Goal: Transaction & Acquisition: Purchase product/service

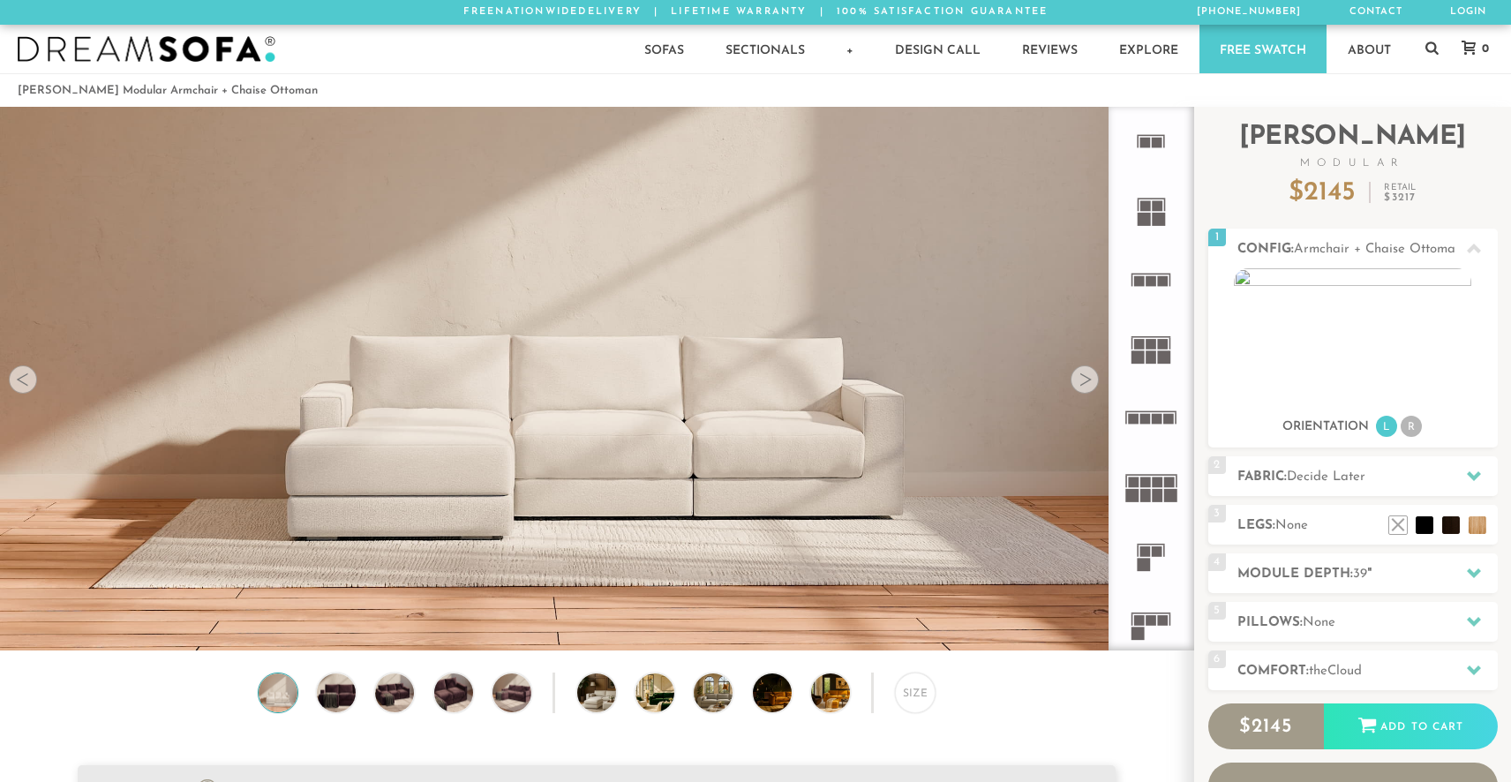
scroll to position [20110, 1511]
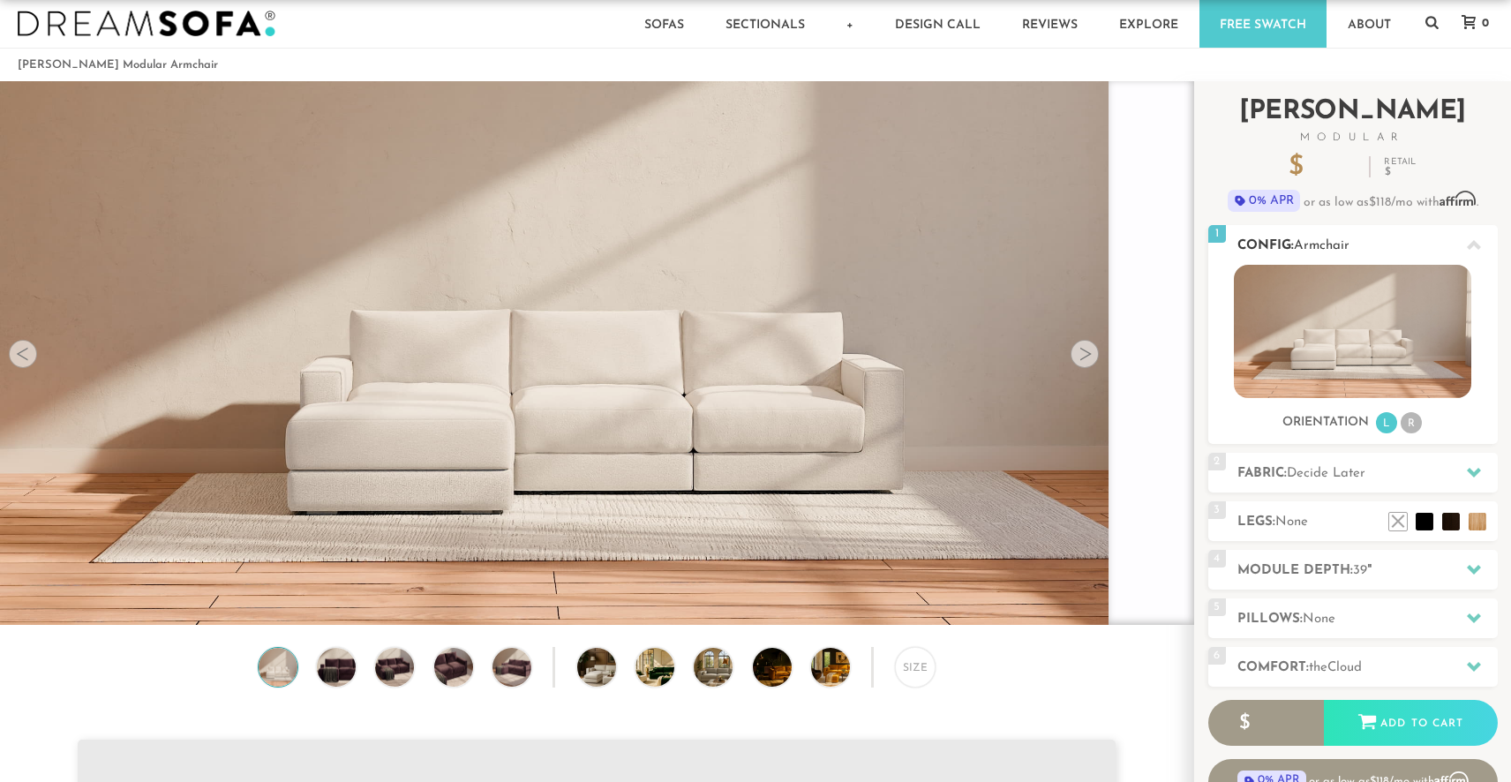
scroll to position [27, 0]
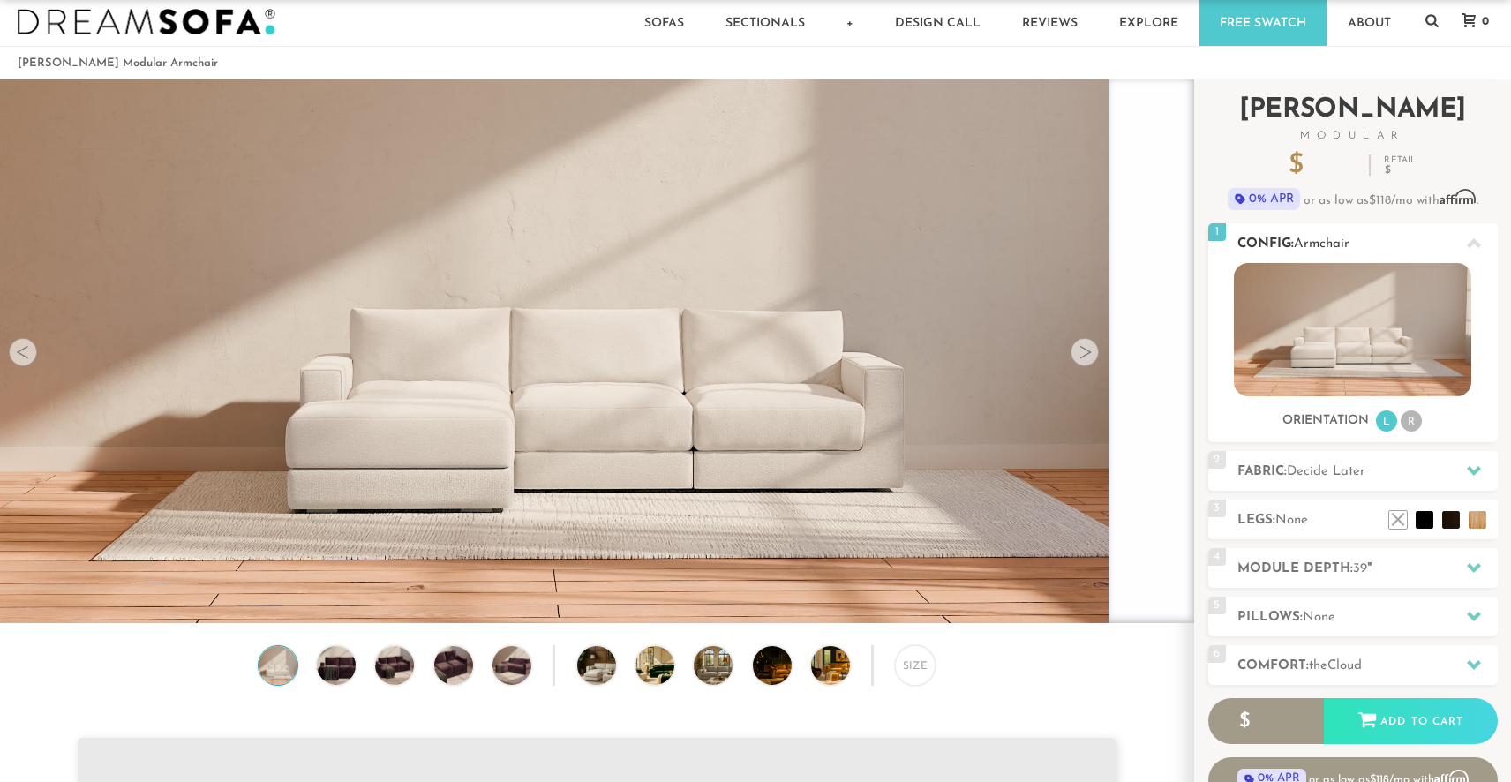
click at [1415, 407] on div at bounding box center [1354, 348] width 290 height 170
click at [1412, 418] on li "R" at bounding box center [1411, 421] width 21 height 21
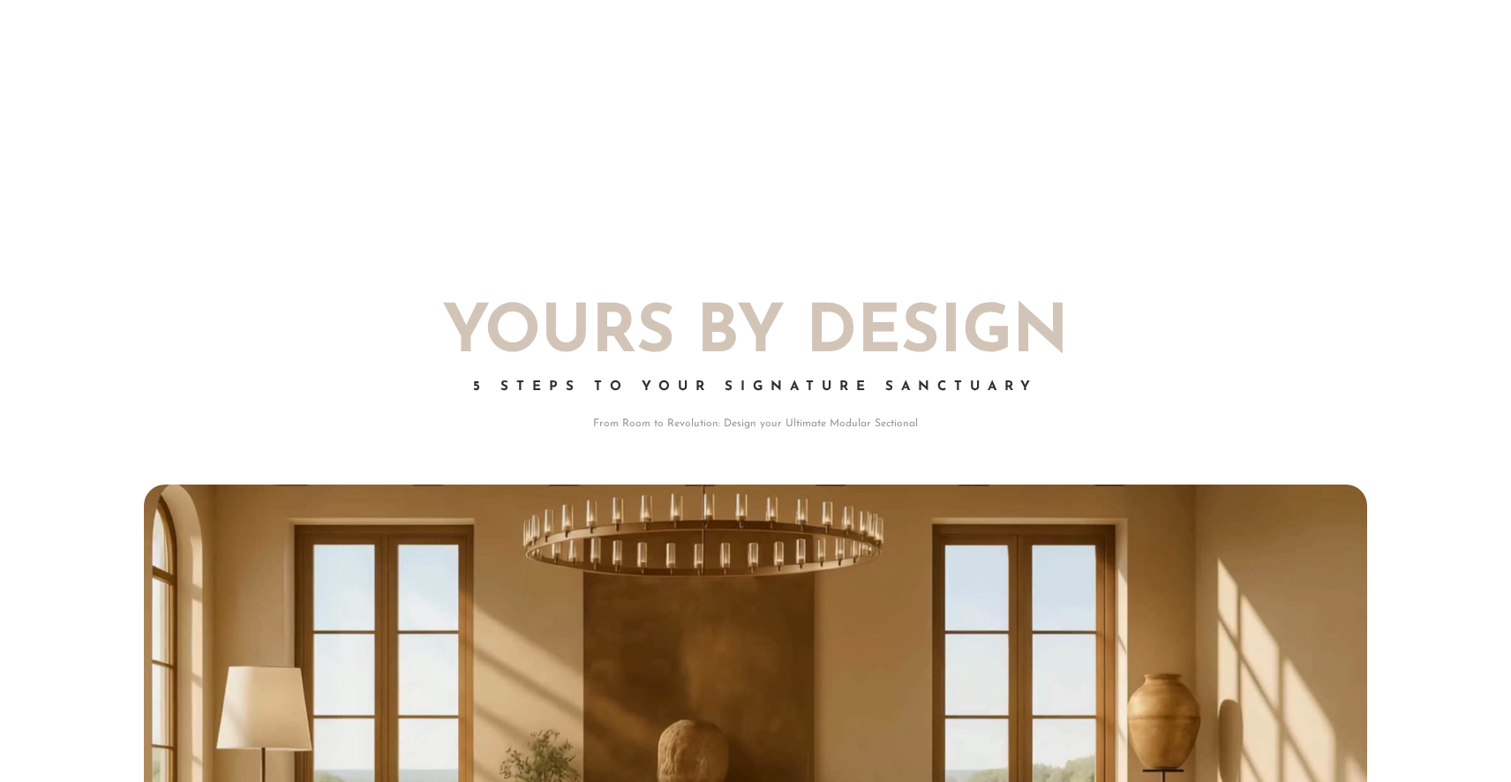
scroll to position [2791, 0]
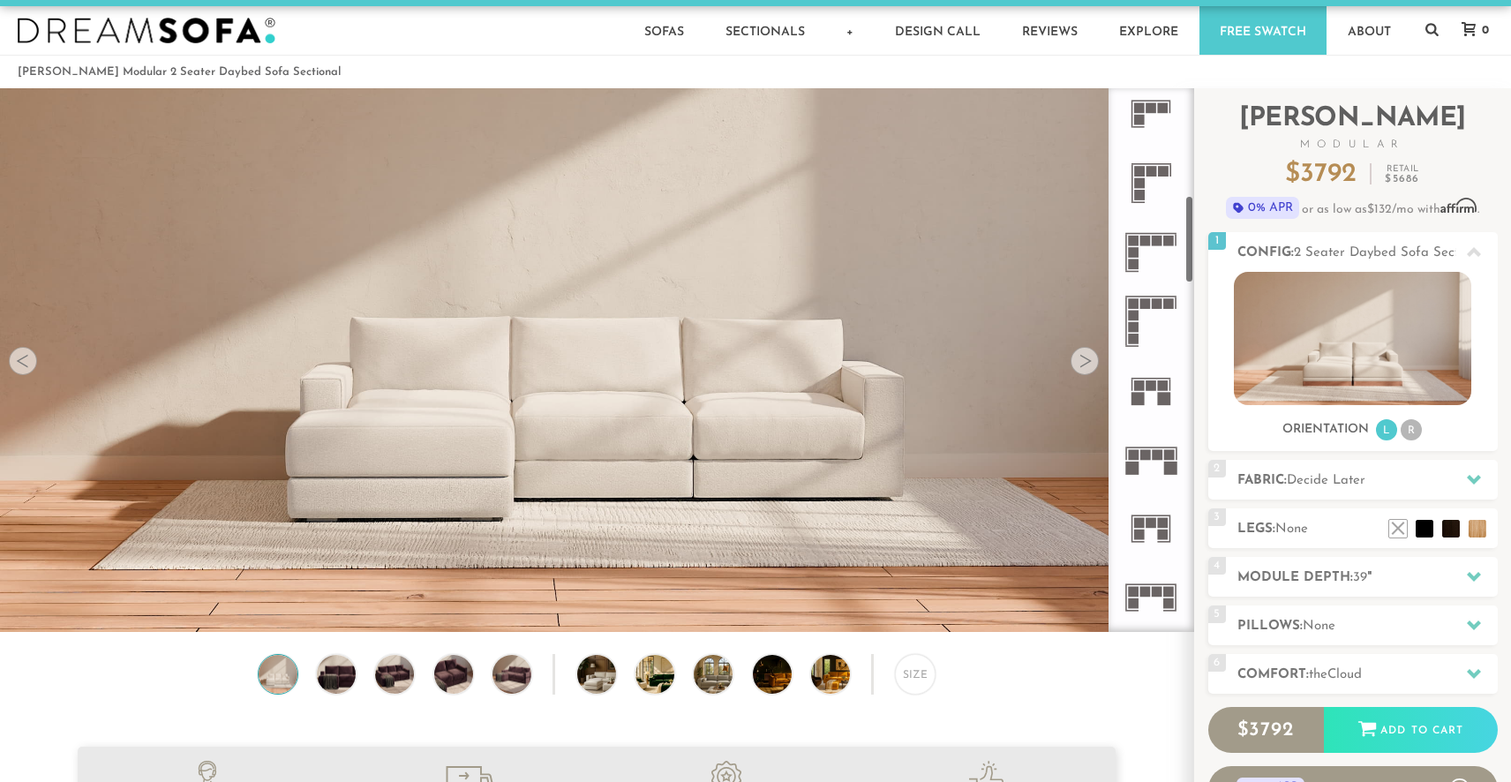
scroll to position [710, 0]
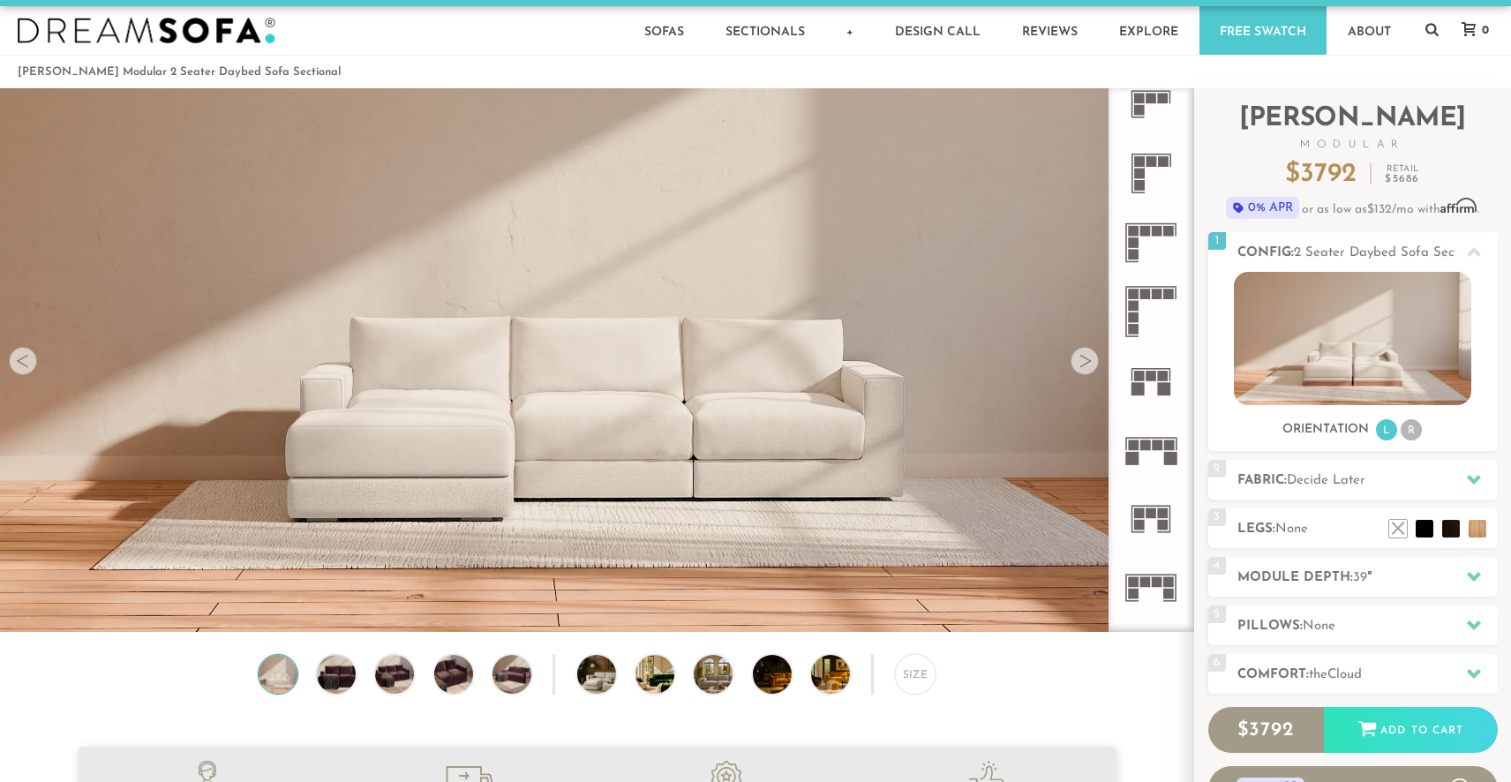
click at [1157, 247] on icon at bounding box center [1151, 242] width 69 height 69
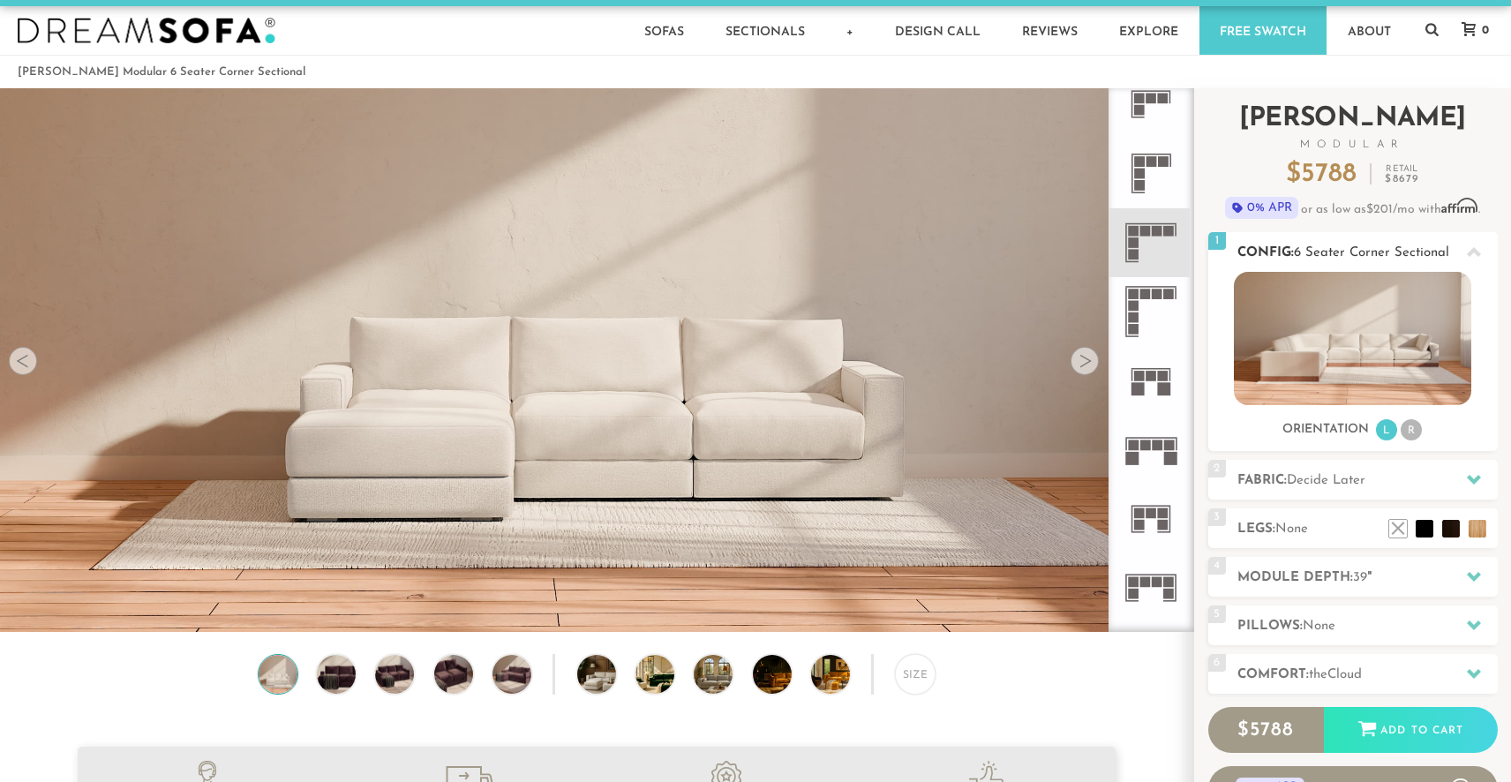
click at [1419, 436] on li "R" at bounding box center [1411, 429] width 21 height 21
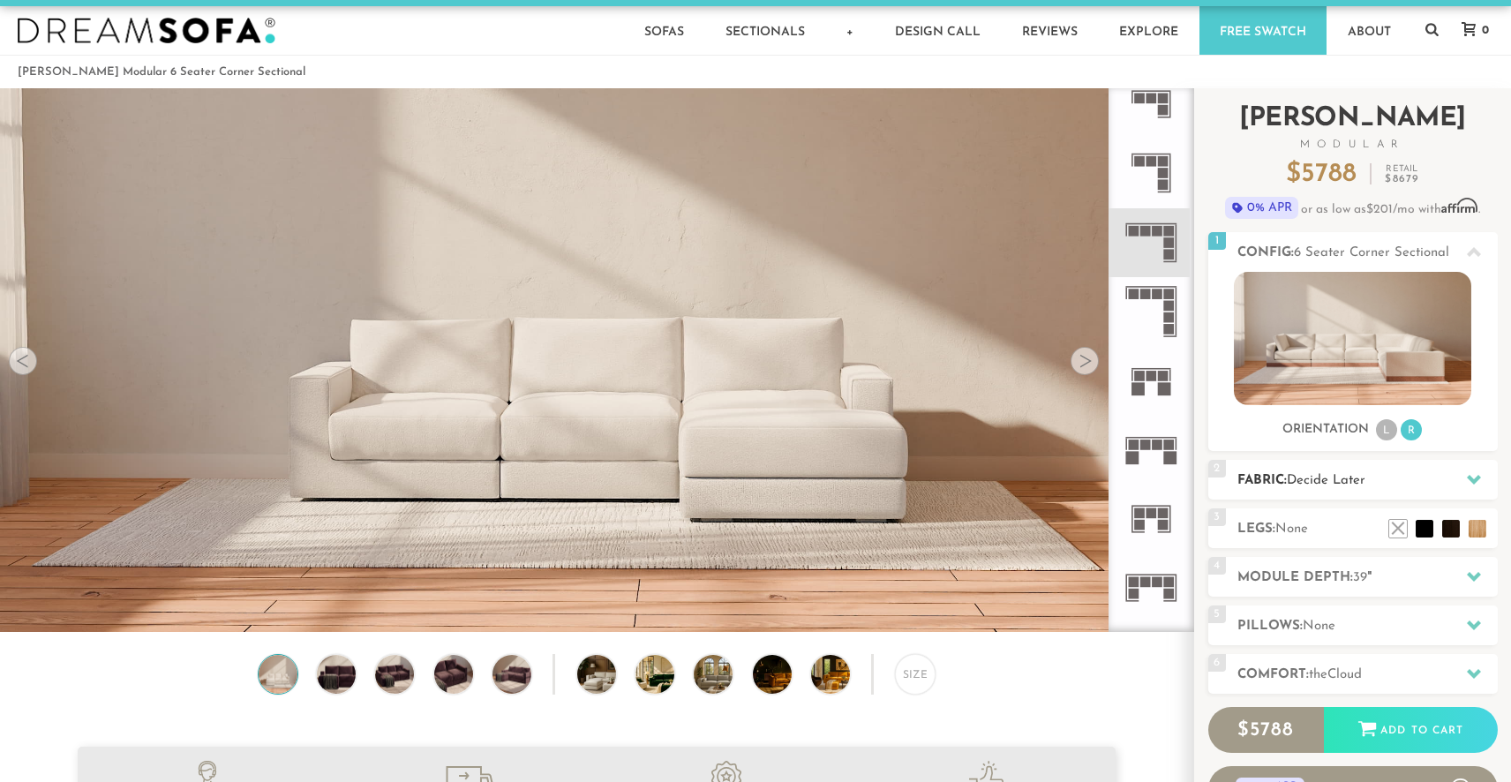
click at [1453, 488] on h2 "Fabric: Decide Later" at bounding box center [1368, 481] width 260 height 20
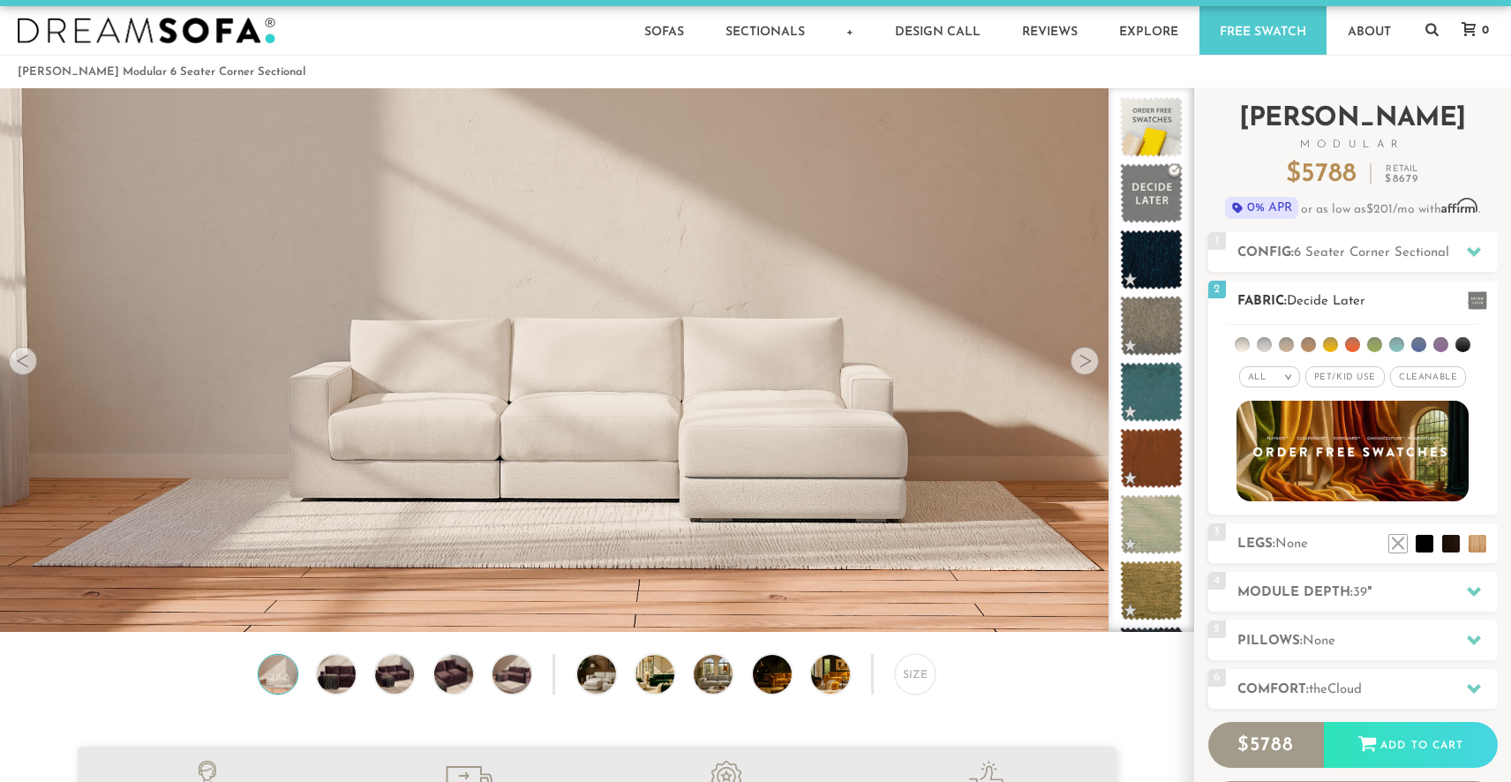
click at [1374, 347] on li at bounding box center [1374, 344] width 15 height 15
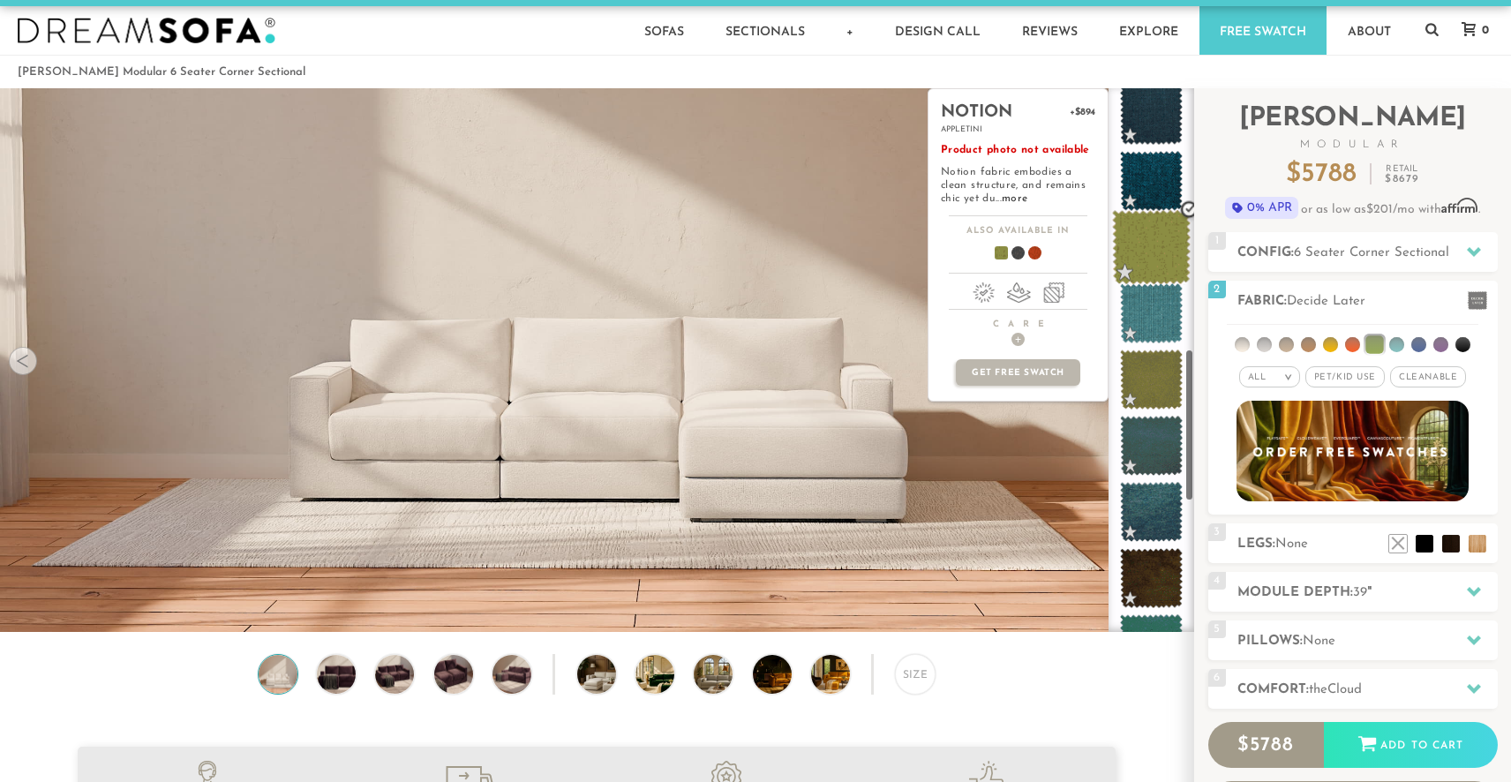
scroll to position [1006, 0]
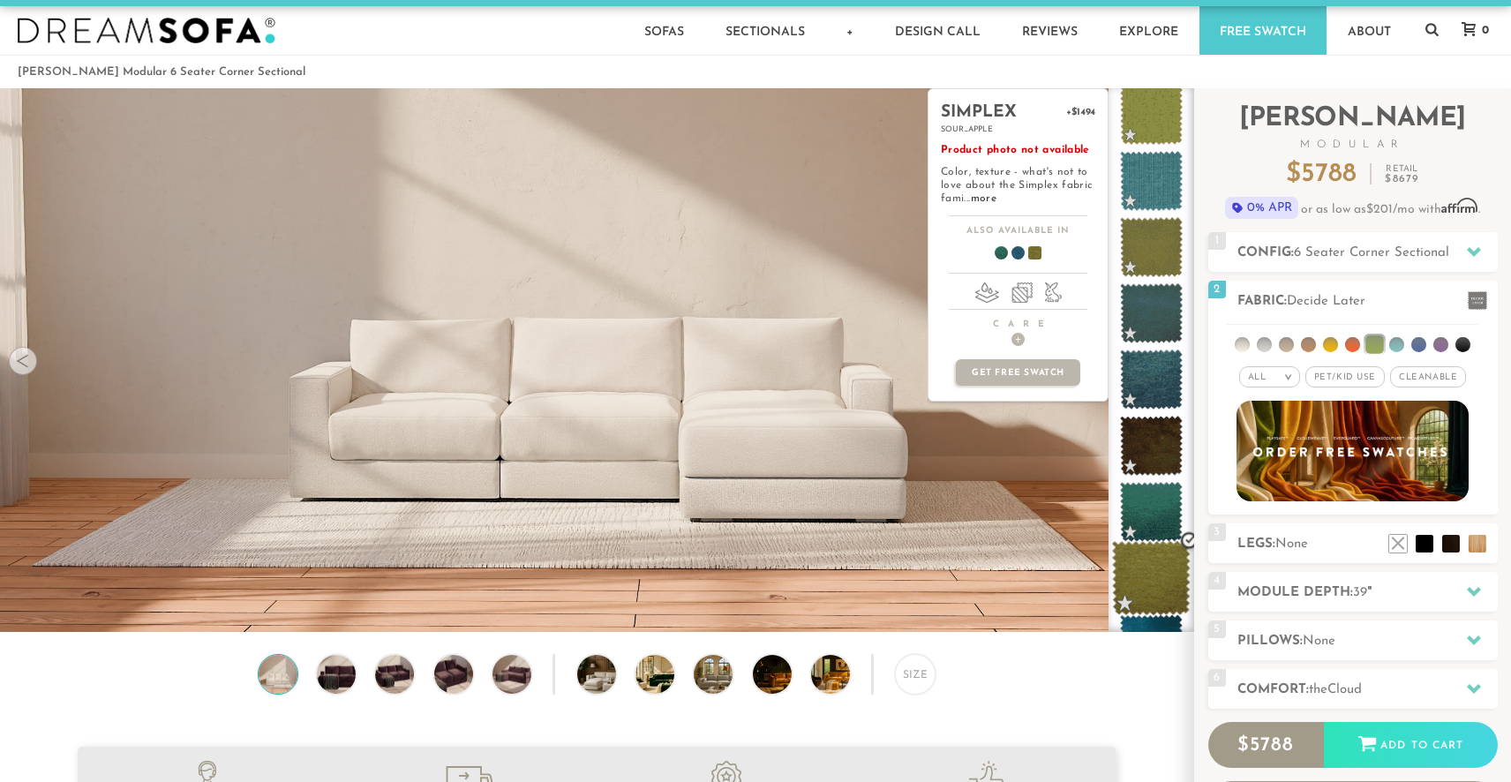
click at [1142, 581] on span at bounding box center [1151, 578] width 79 height 75
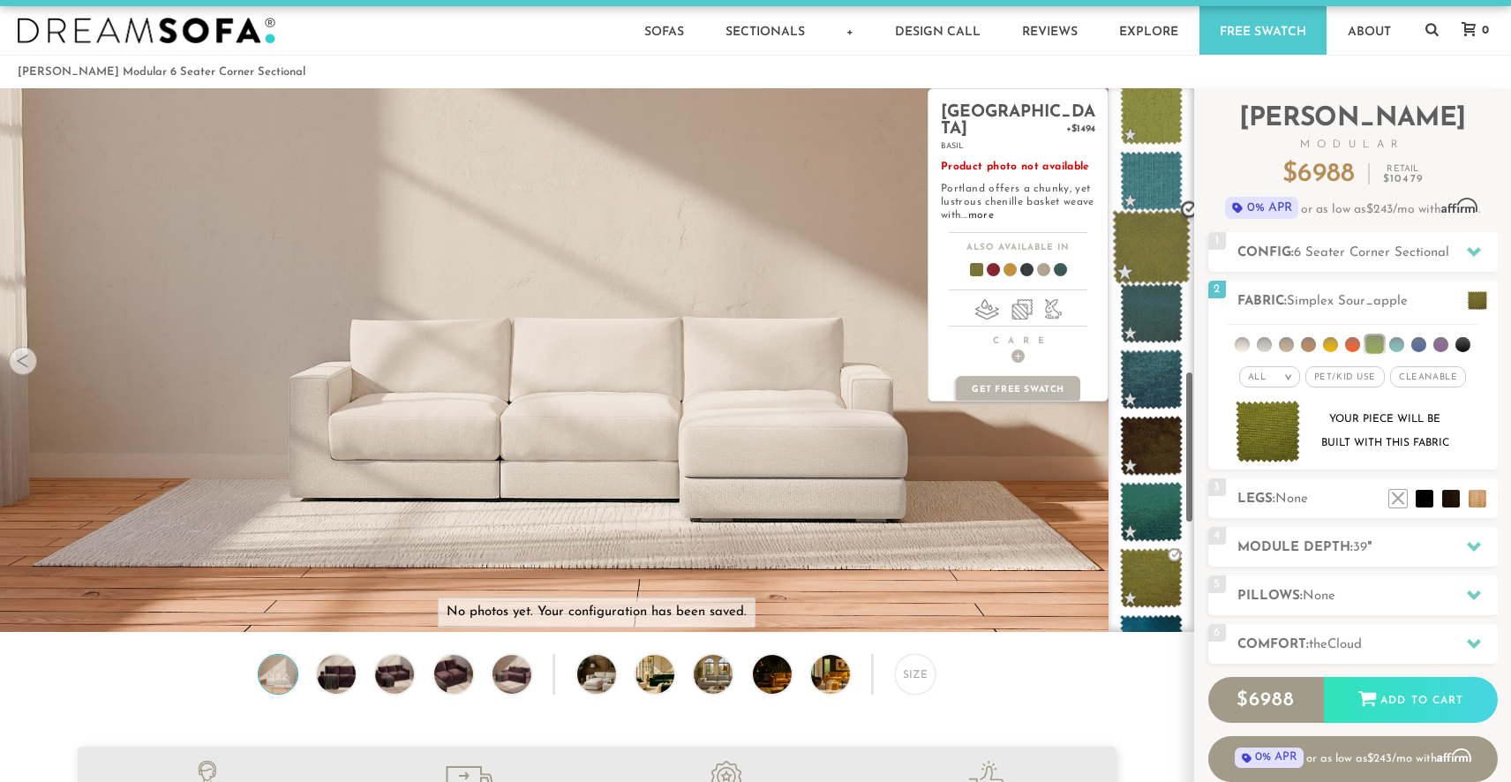
click at [1163, 264] on span at bounding box center [1151, 247] width 79 height 75
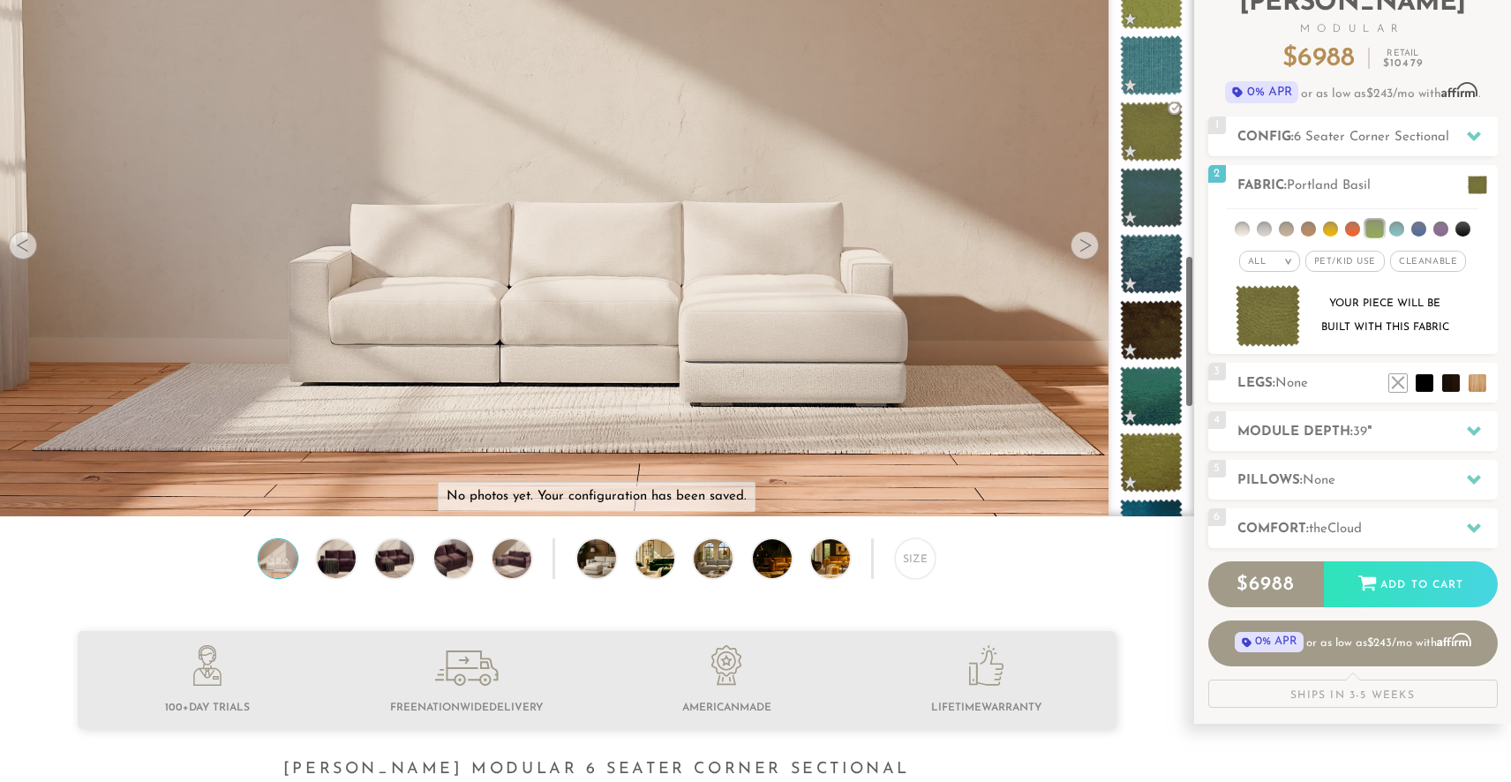
scroll to position [135, 0]
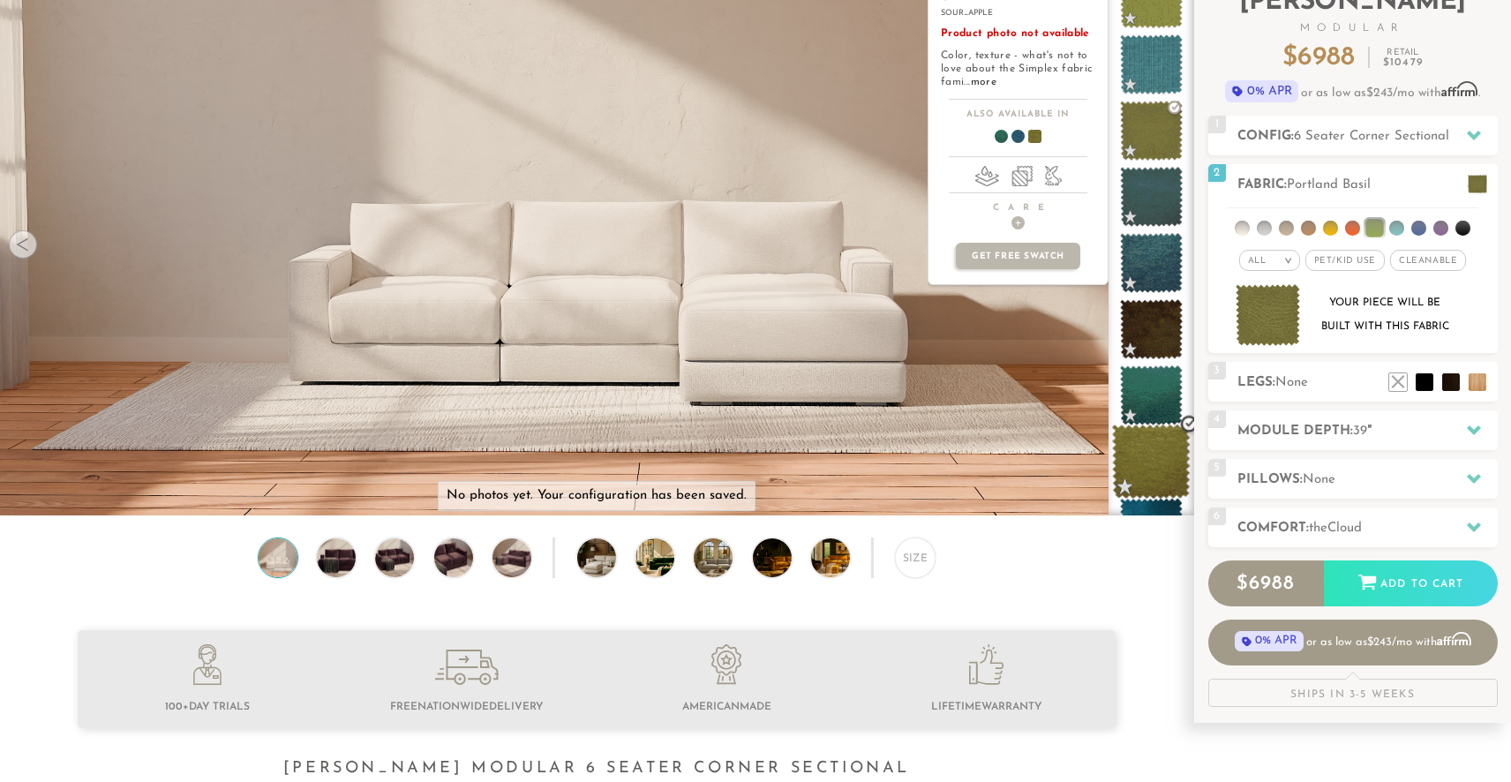
click at [1139, 466] on span at bounding box center [1151, 462] width 79 height 75
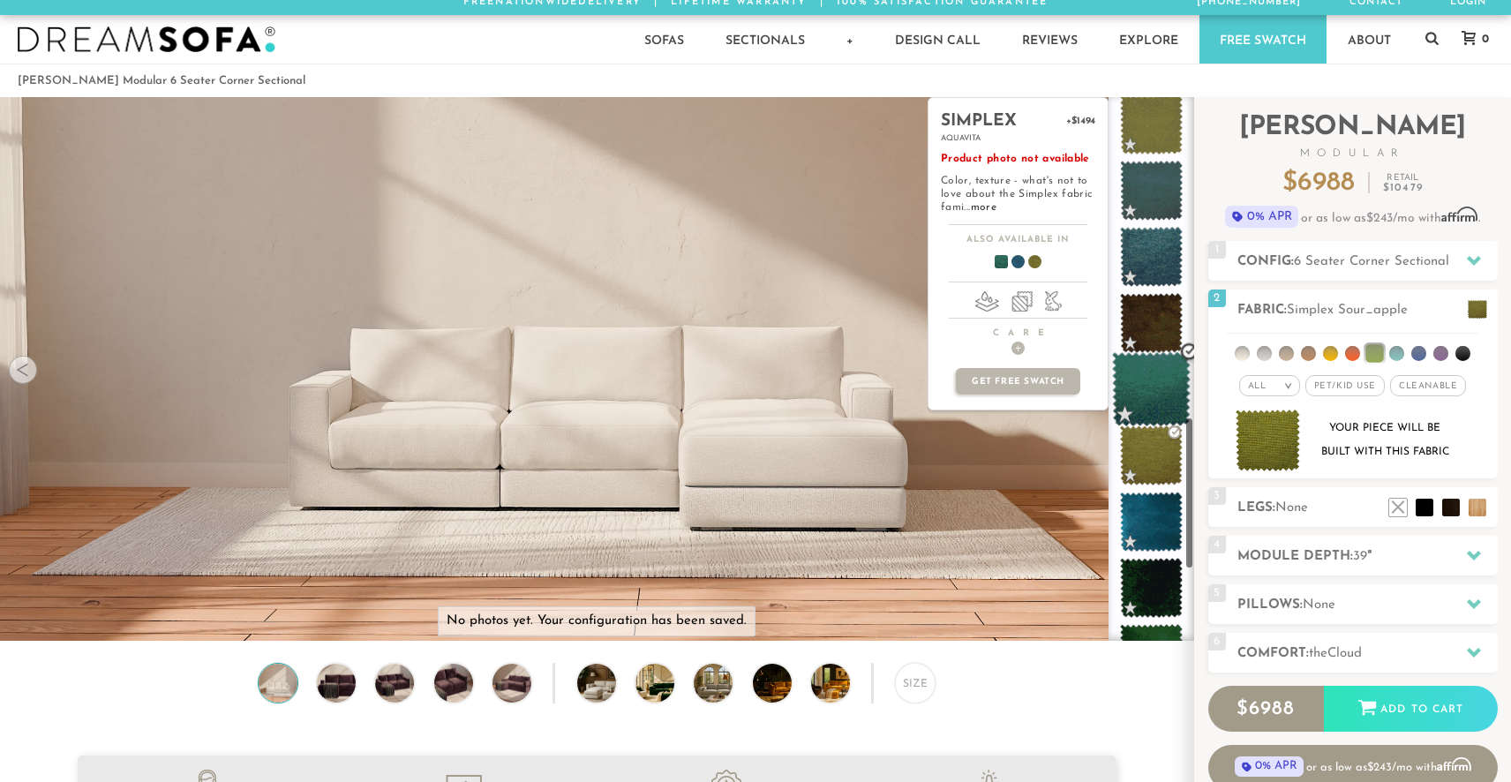
scroll to position [1123, 0]
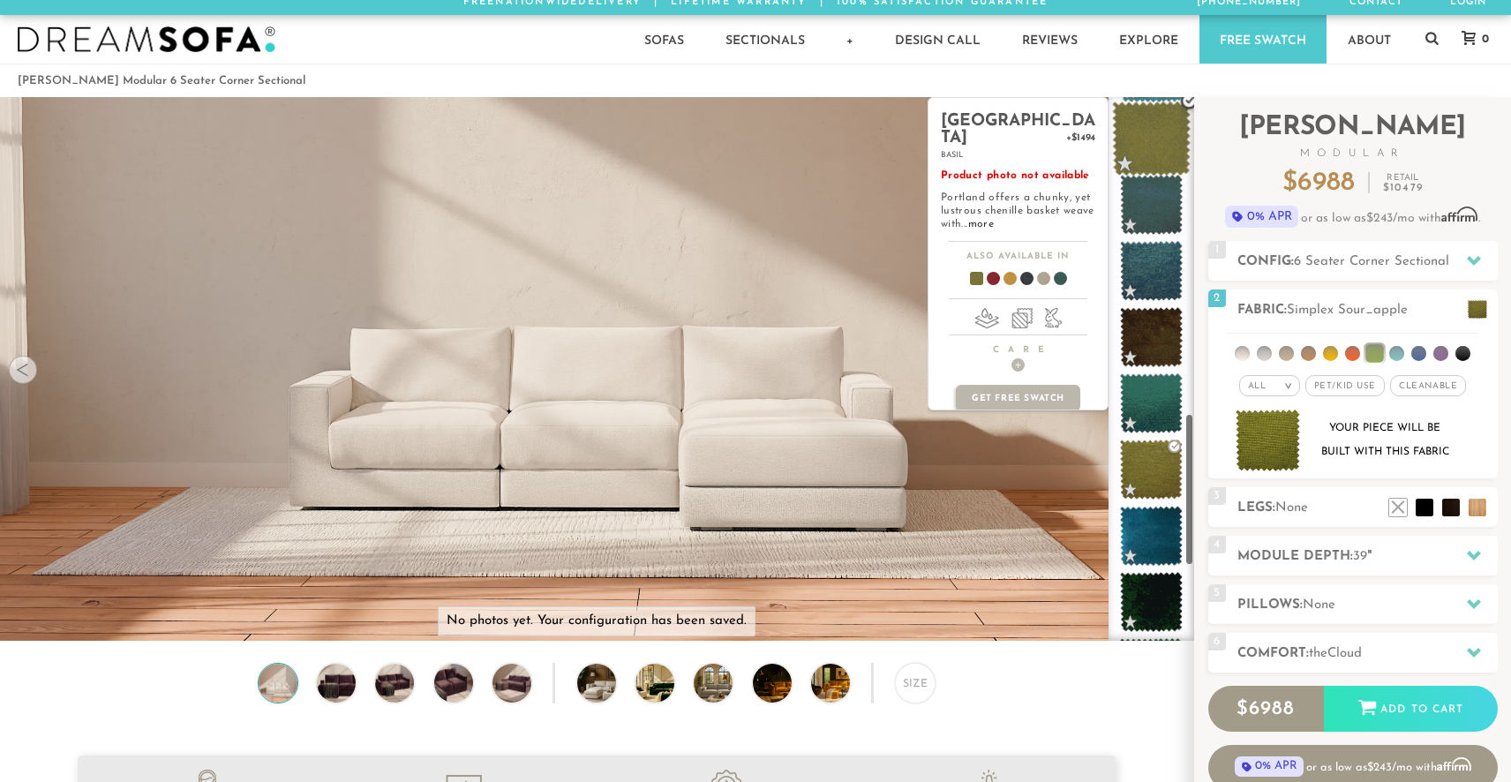
click at [1168, 139] on span at bounding box center [1151, 139] width 79 height 75
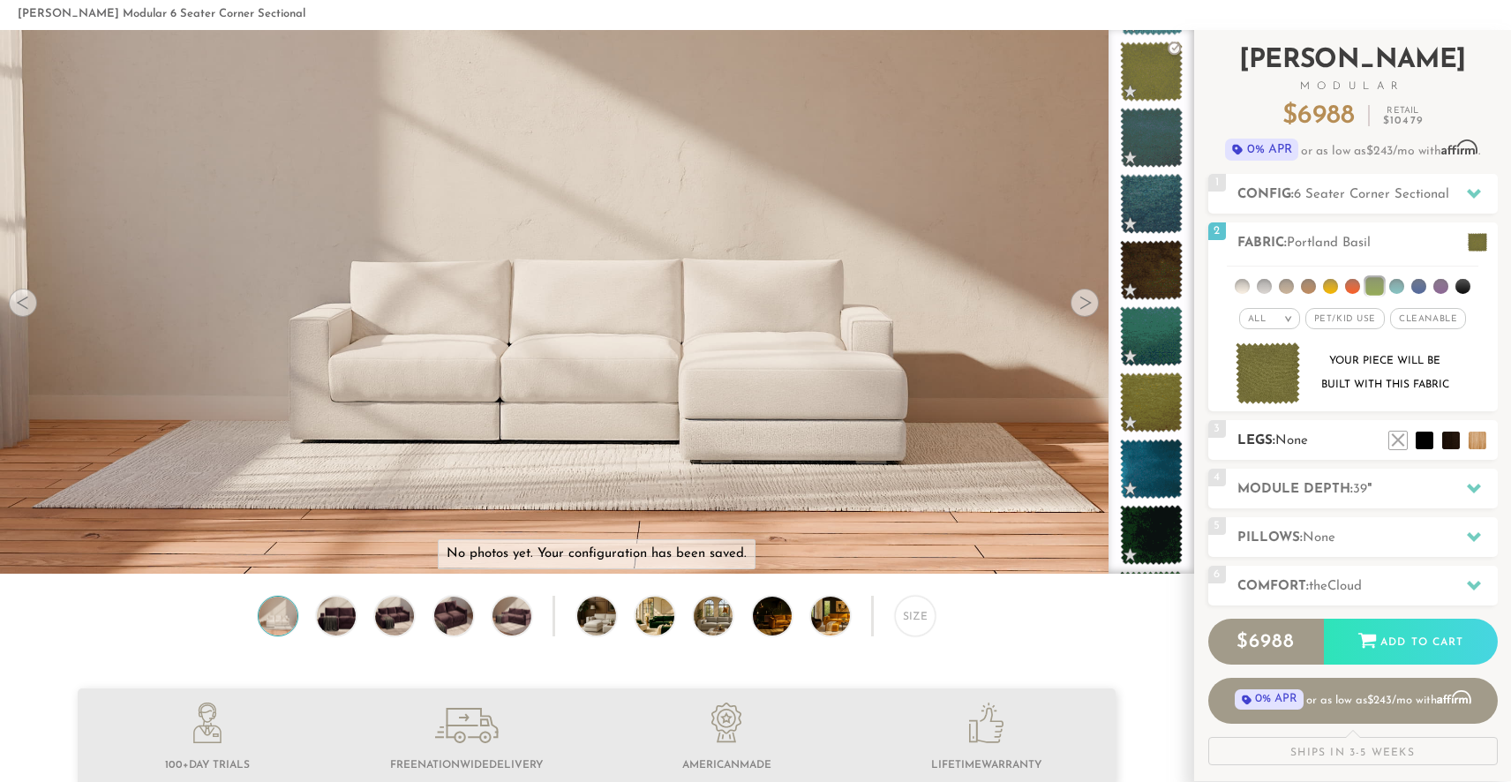
scroll to position [79, 0]
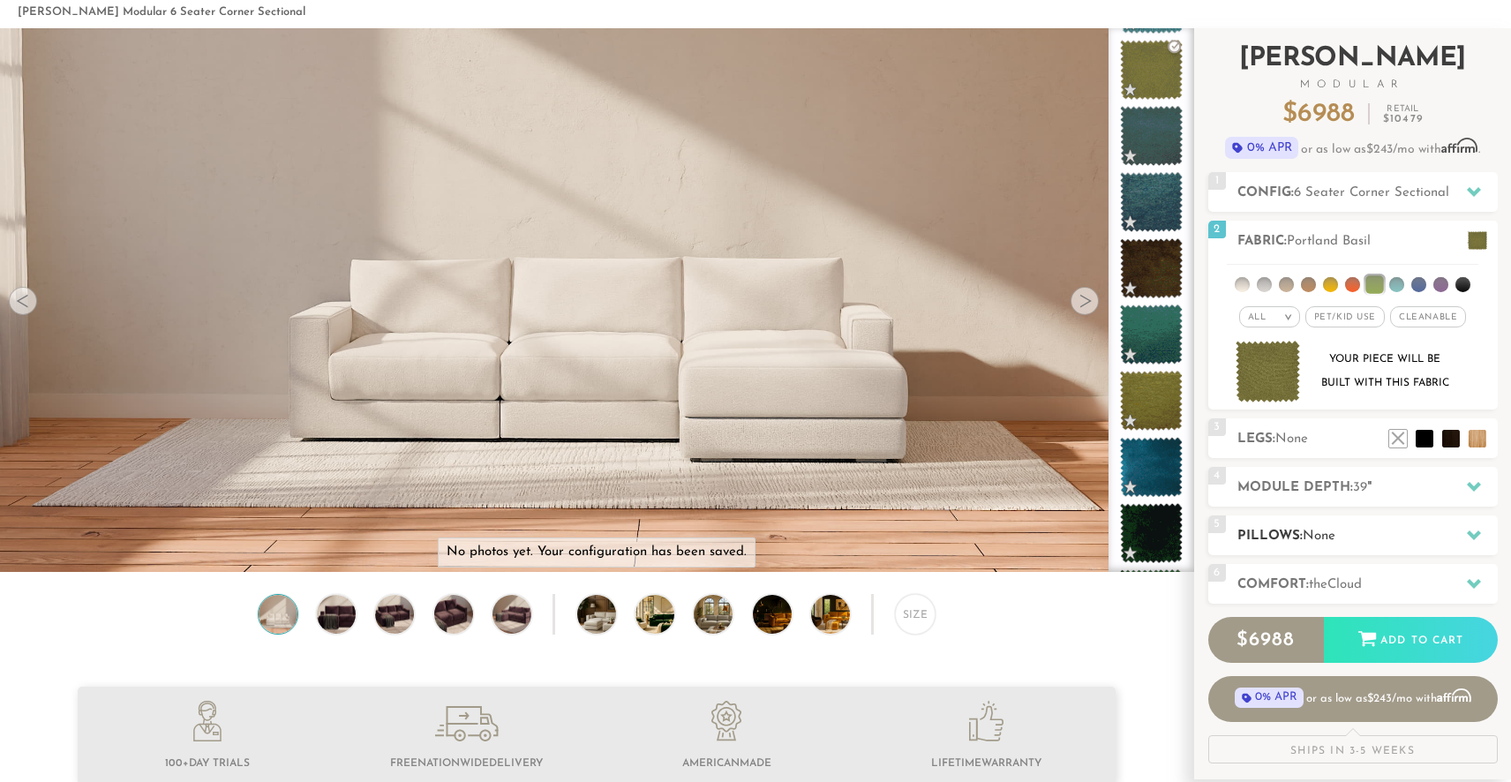
click at [1336, 538] on span "None" at bounding box center [1319, 536] width 33 height 13
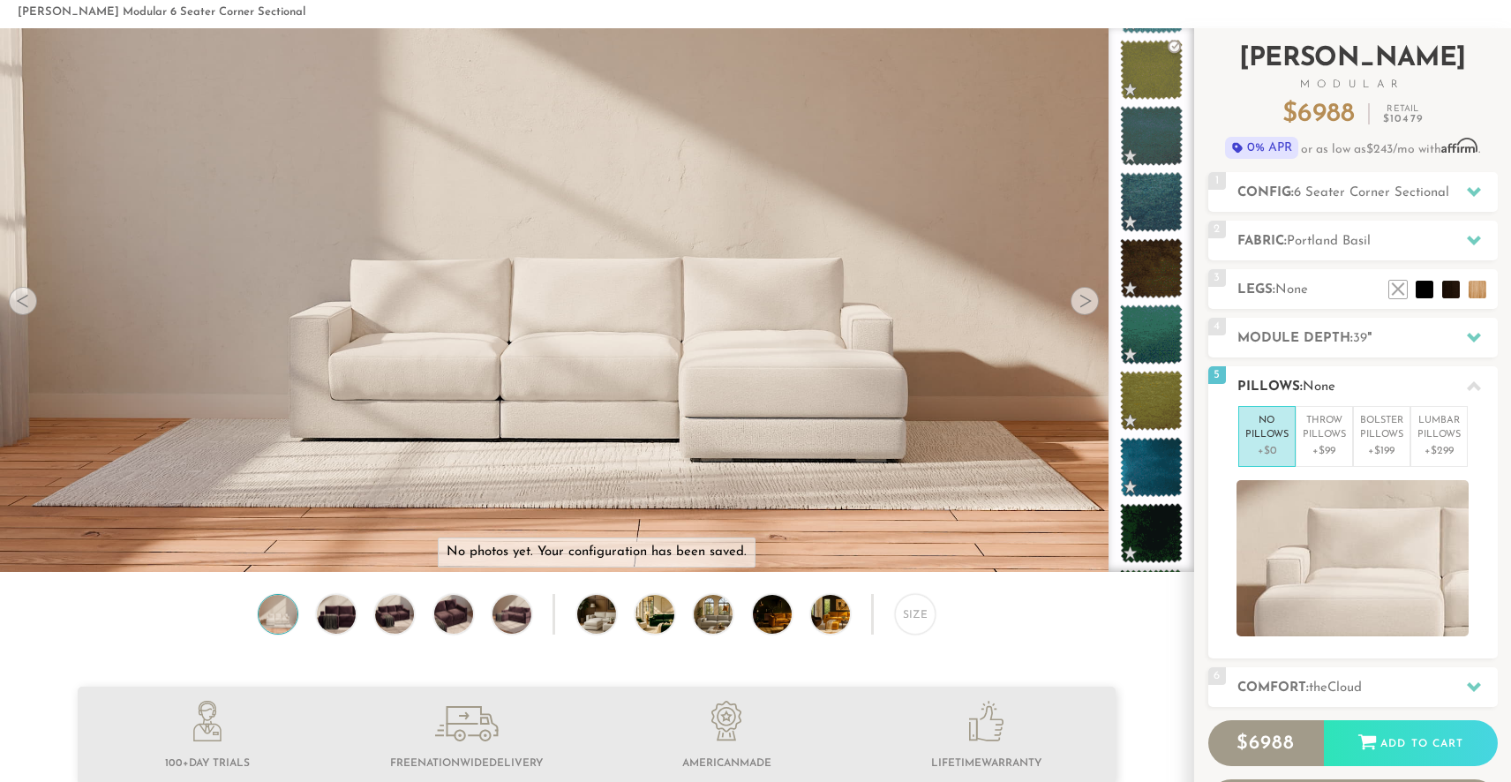
click at [1370, 380] on h2 "Pillows: None" at bounding box center [1368, 387] width 260 height 20
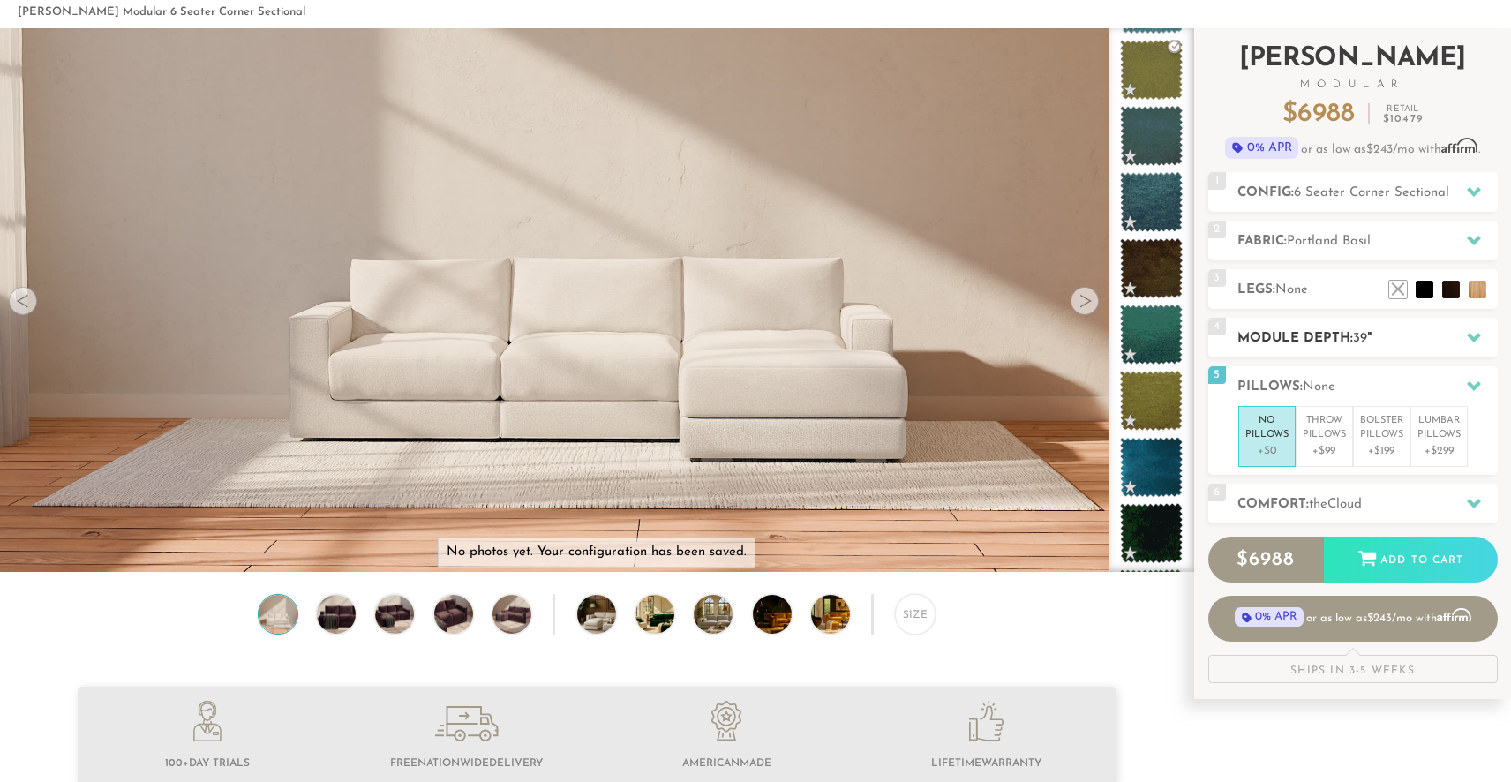
click at [1386, 350] on div "4 Module Depth: 39 "" at bounding box center [1354, 338] width 290 height 40
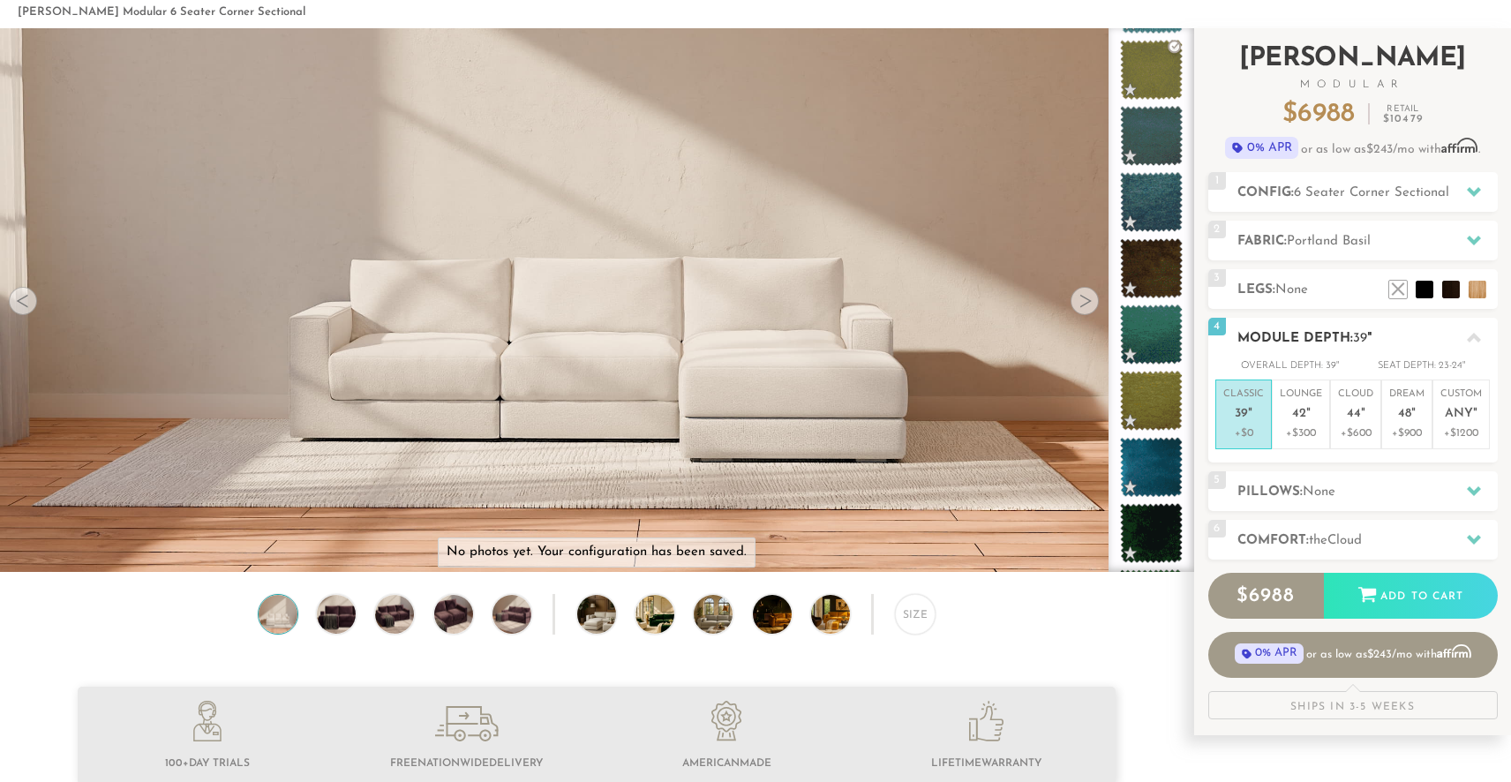
click at [1386, 350] on div "4 Module Depth: 39 "" at bounding box center [1354, 338] width 290 height 40
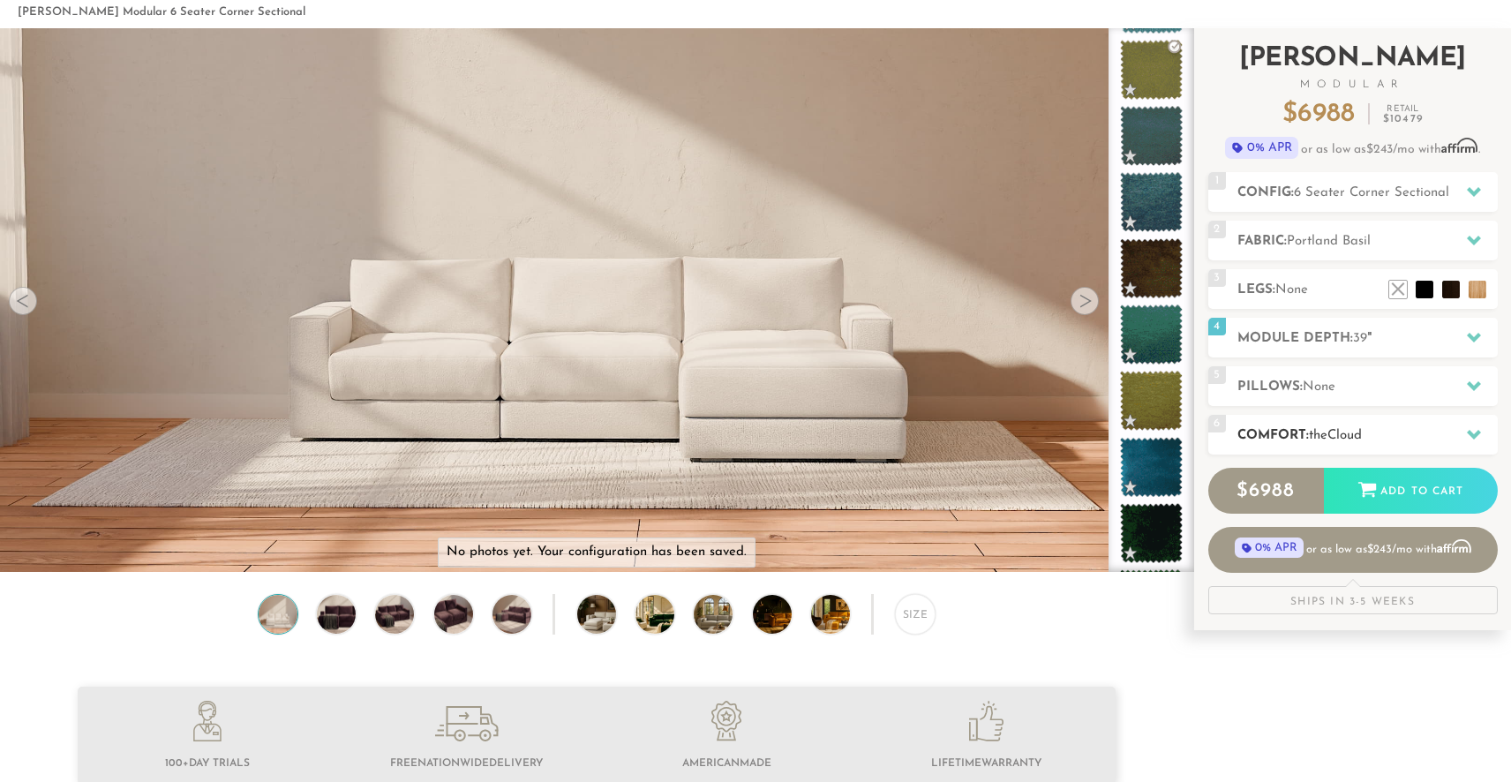
click at [1347, 448] on div "6 Comfort: the Cloud soft" at bounding box center [1354, 435] width 290 height 40
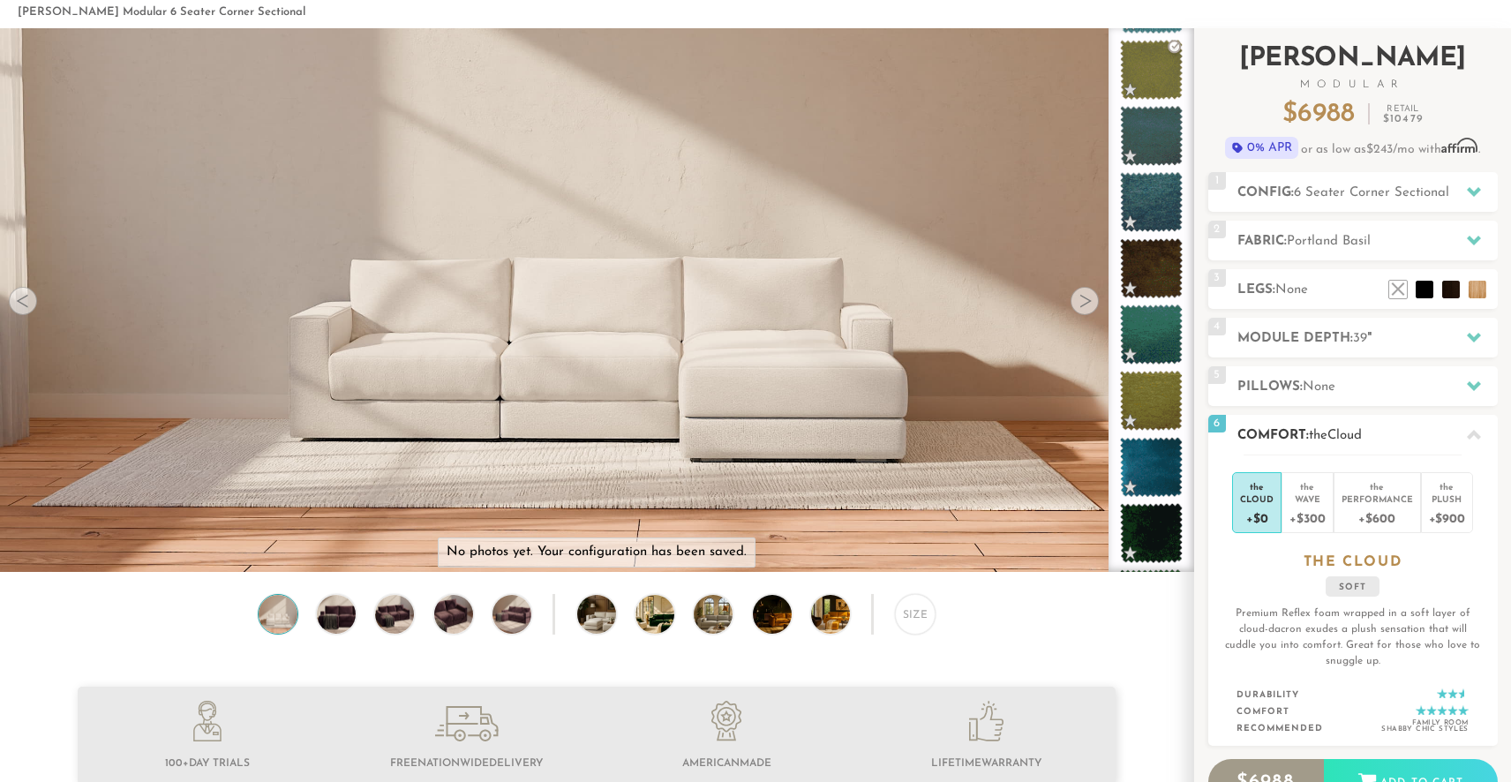
click at [1350, 441] on span "Cloud" at bounding box center [1345, 435] width 34 height 13
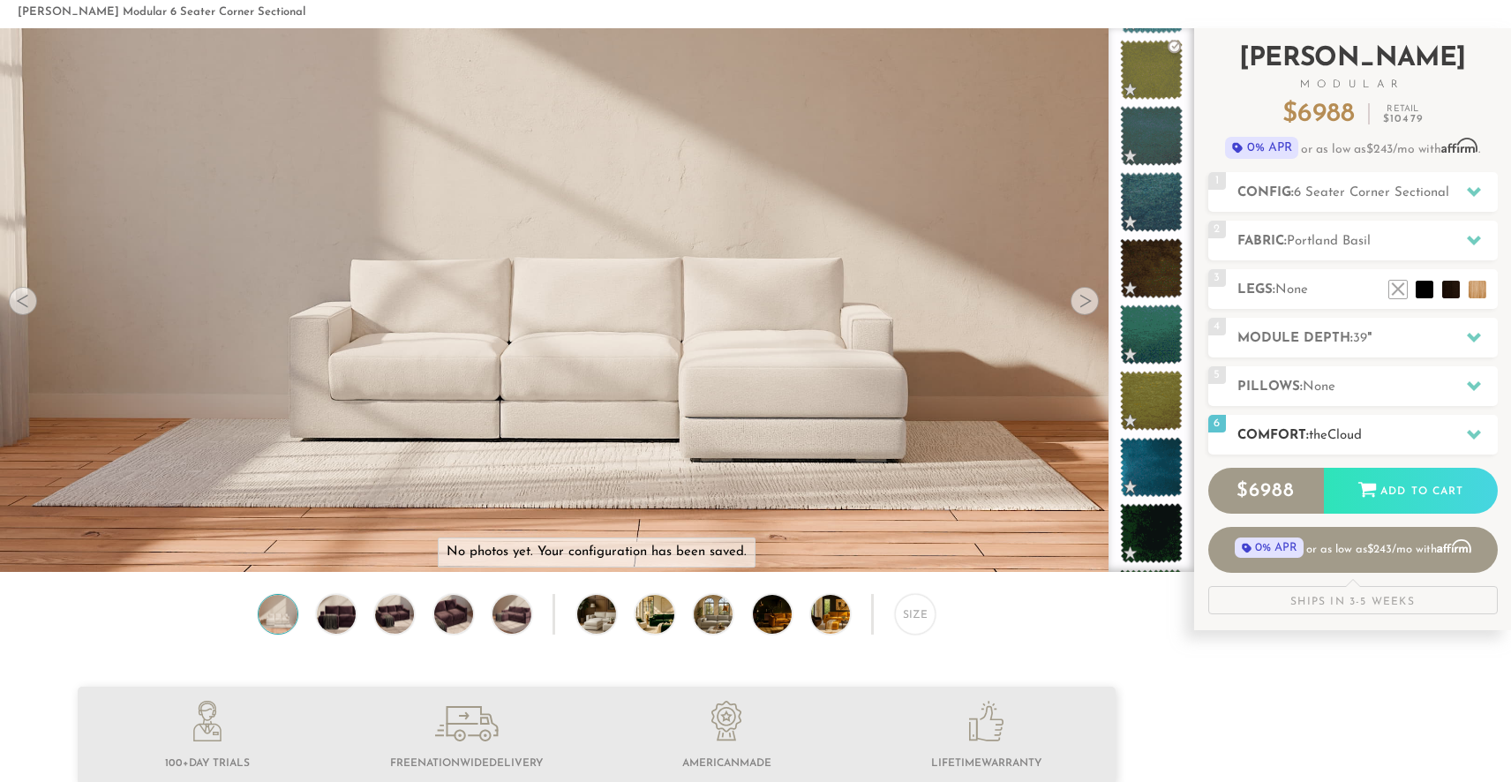
click at [1350, 441] on span "Cloud" at bounding box center [1345, 435] width 34 height 13
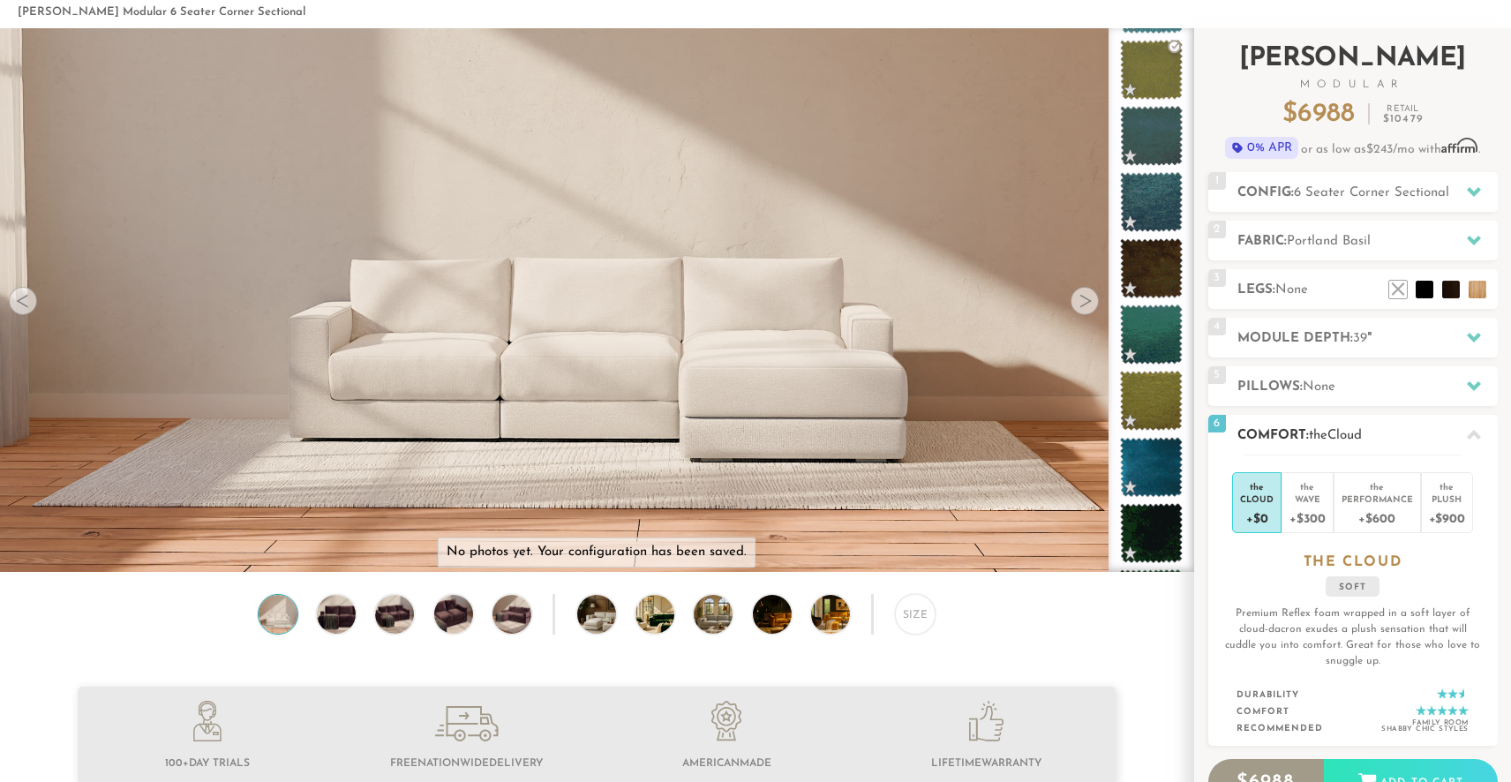
click at [1350, 441] on span "Cloud" at bounding box center [1345, 435] width 34 height 13
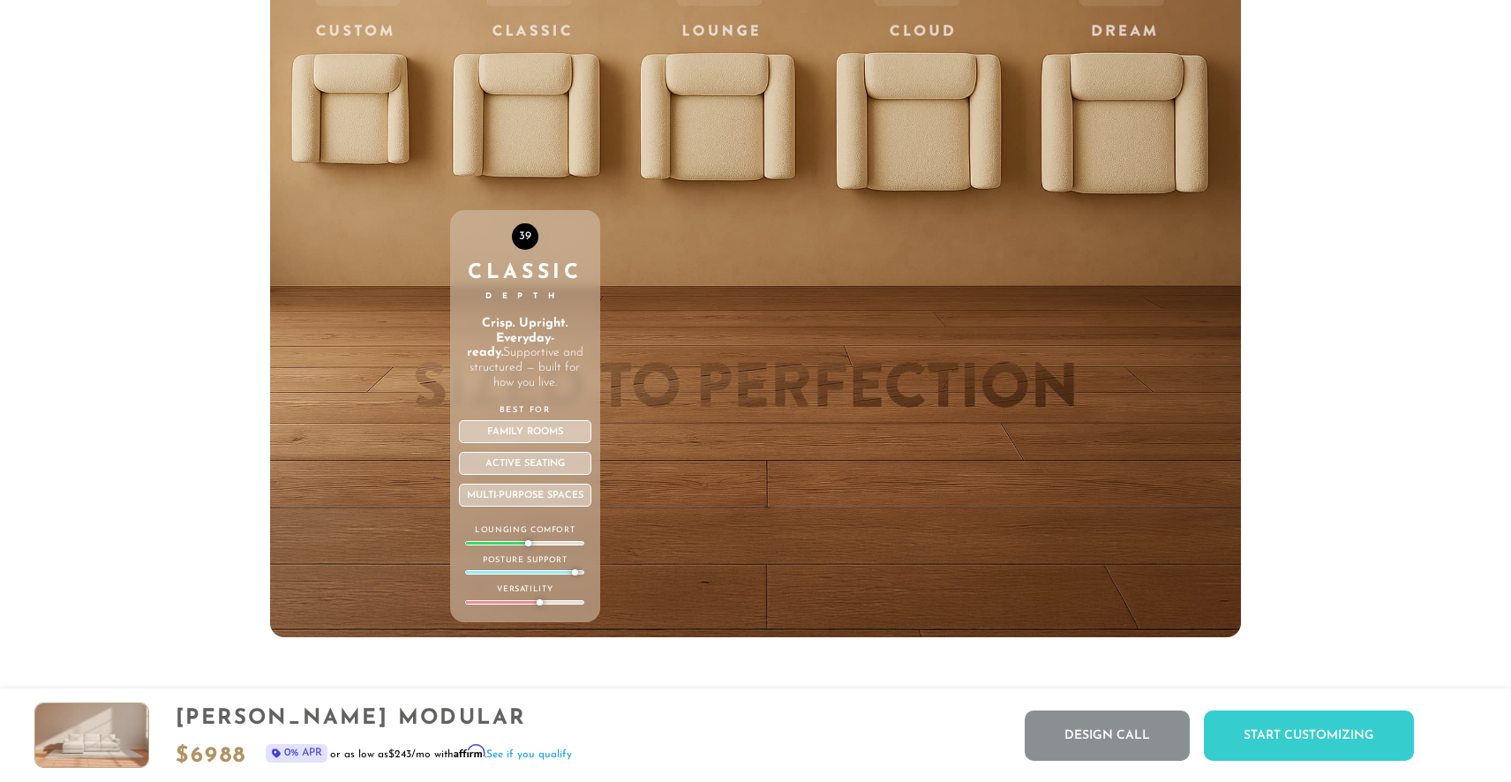
scroll to position [6442, 0]
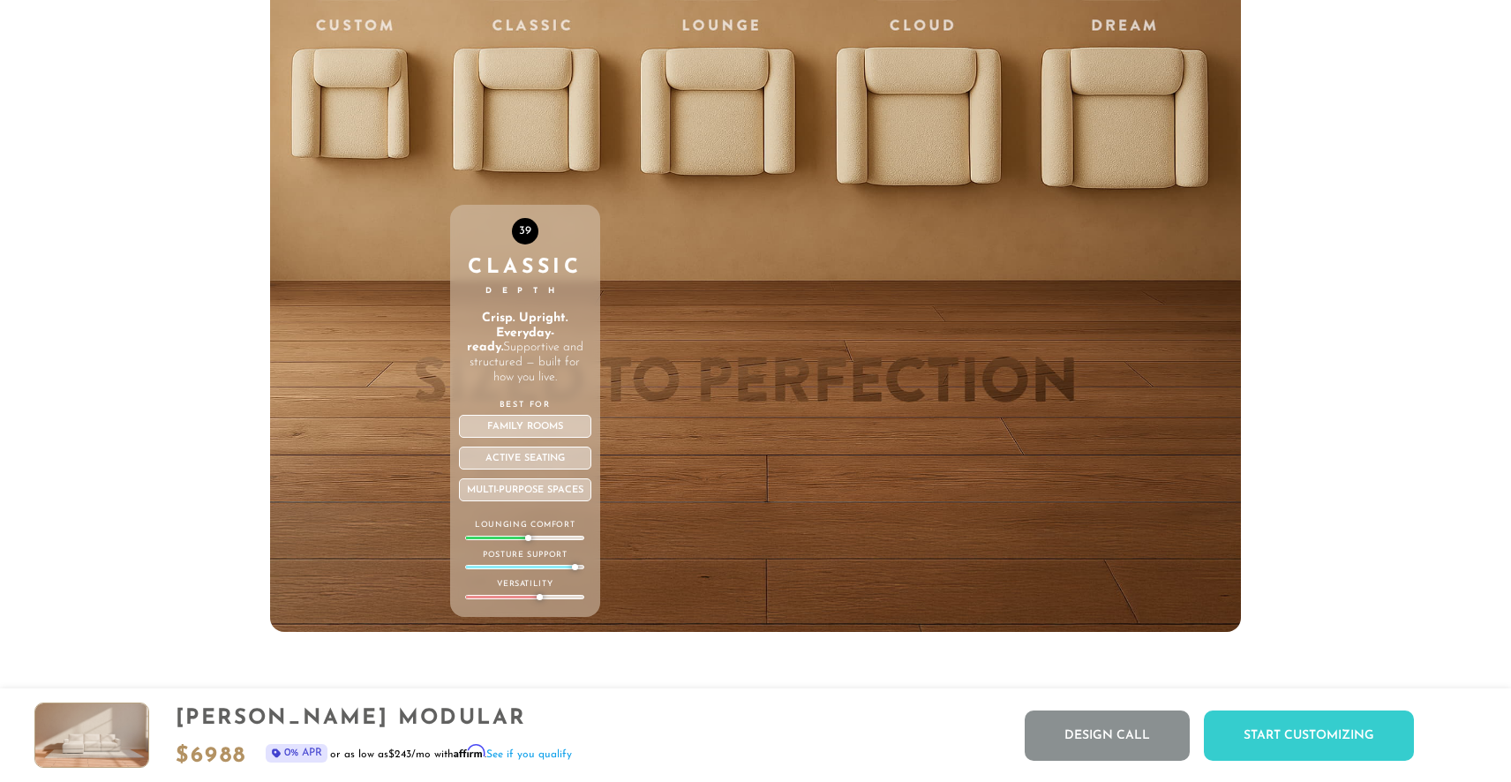
click at [546, 540] on div "39 Classic Depth Crisp. Upright. Everyday-ready. Supportive and structured — bu…" at bounding box center [525, 411] width 151 height 412
drag, startPoint x: 532, startPoint y: 537, endPoint x: 544, endPoint y: 537, distance: 11.5
click at [544, 537] on div at bounding box center [524, 538] width 119 height 4
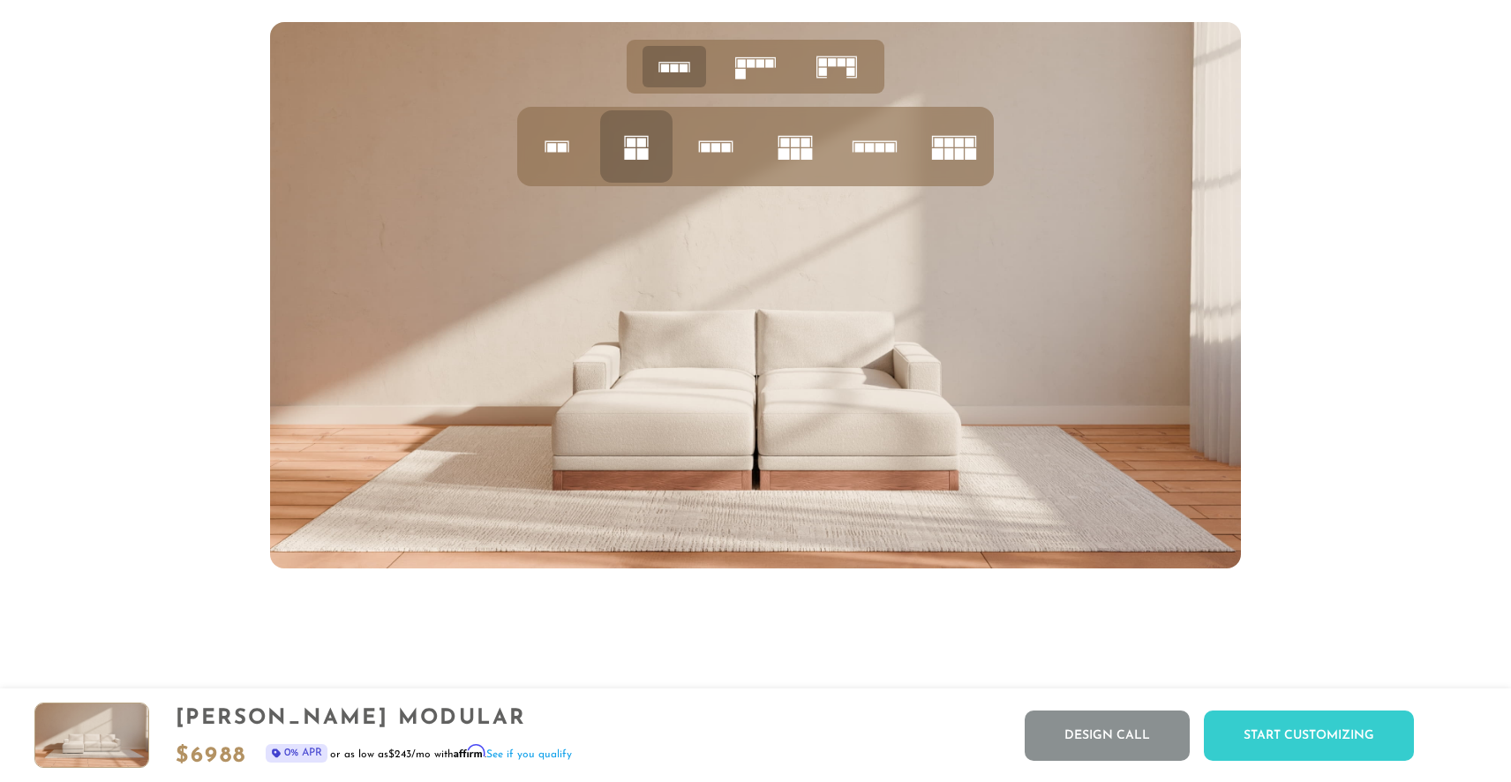
scroll to position [7374, 0]
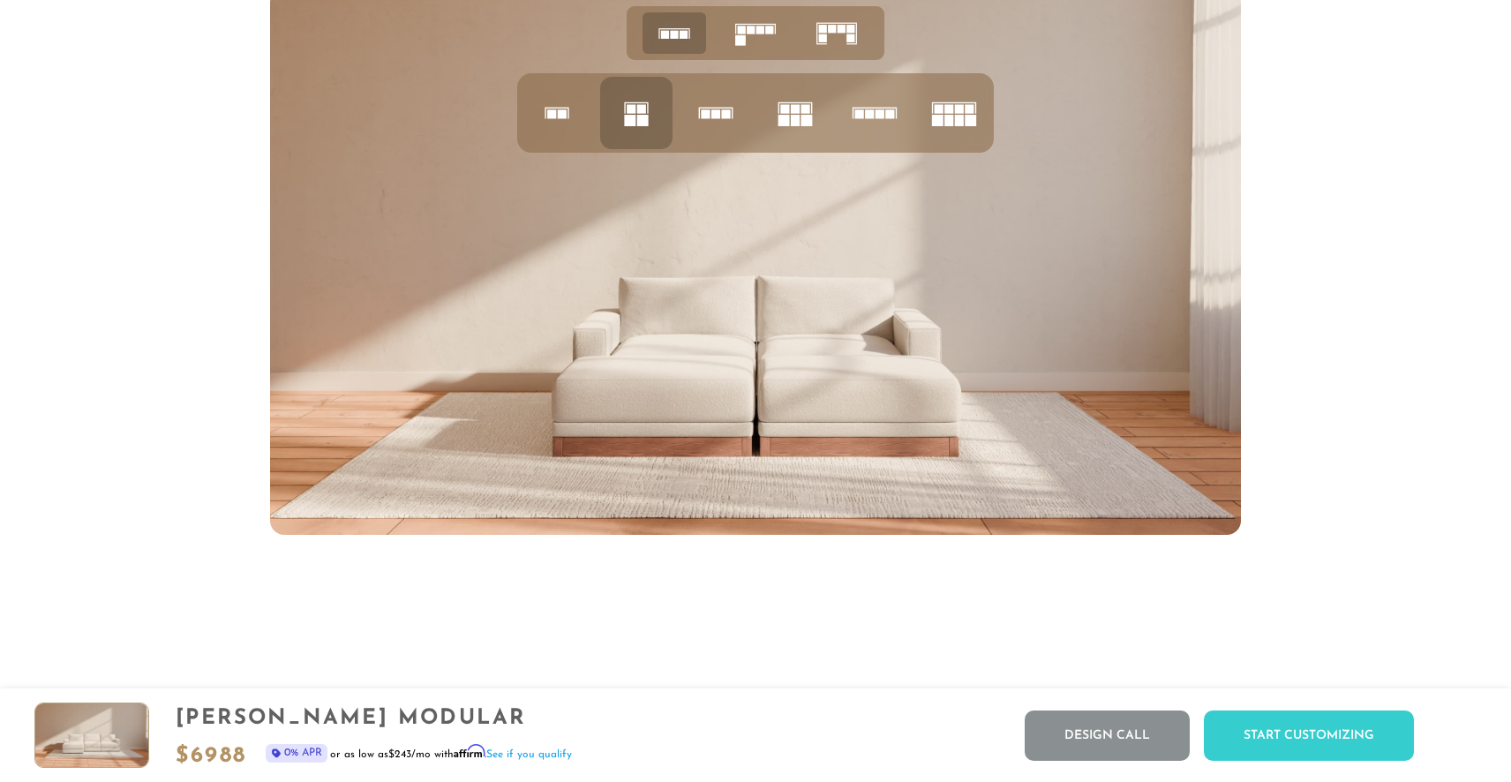
click at [811, 44] on icon at bounding box center [837, 33] width 55 height 55
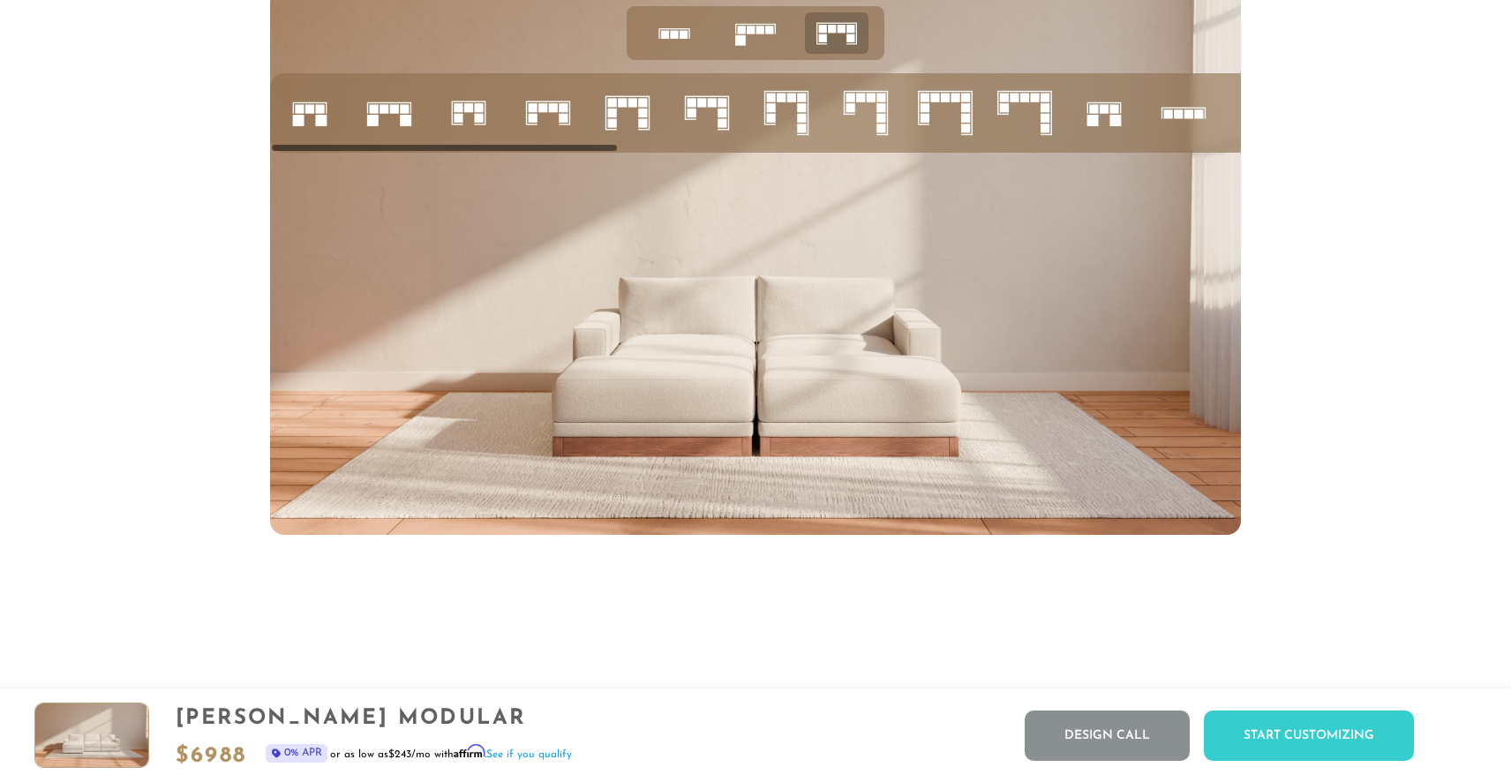
click at [637, 117] on icon at bounding box center [628, 113] width 60 height 60
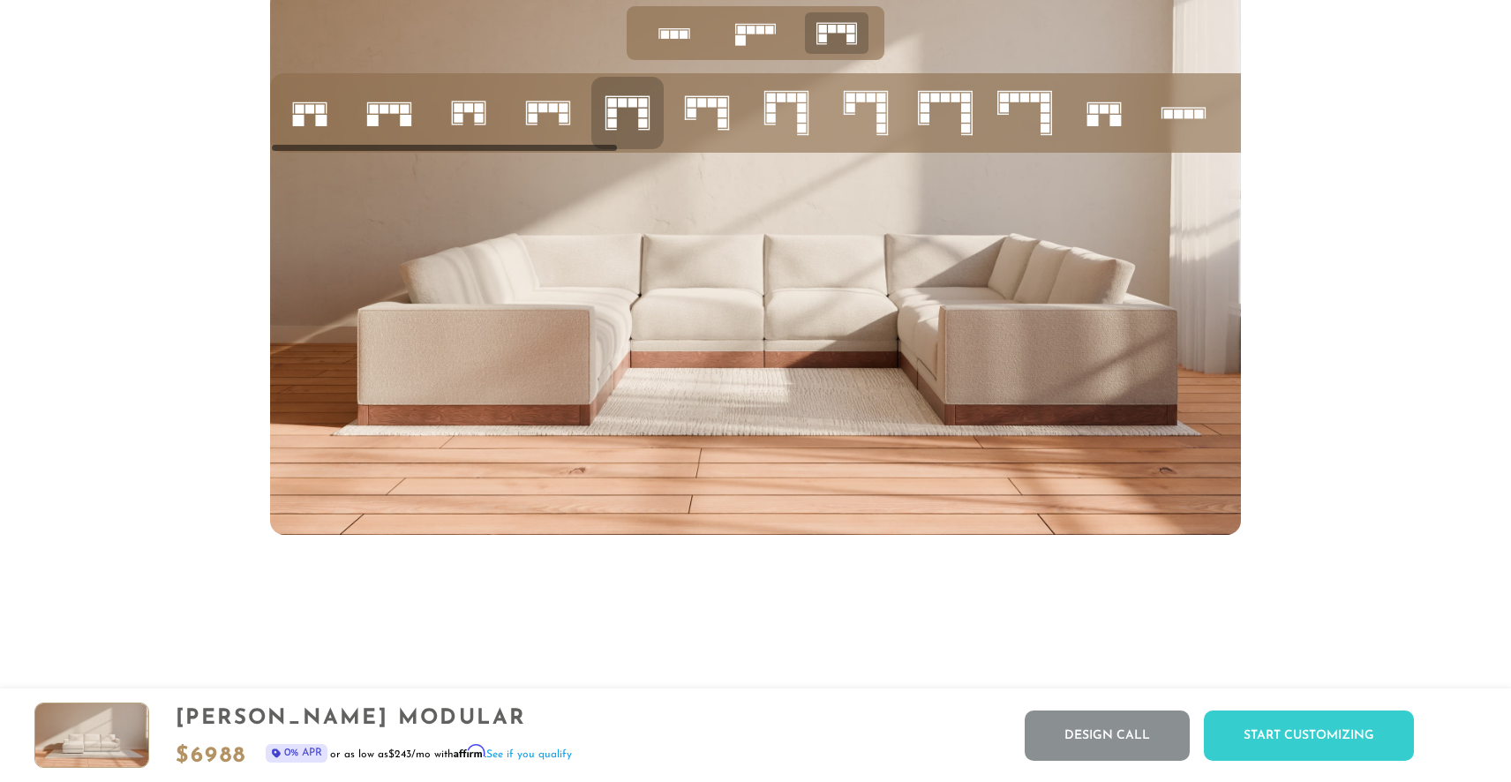
click at [566, 122] on rect at bounding box center [563, 118] width 9 height 9
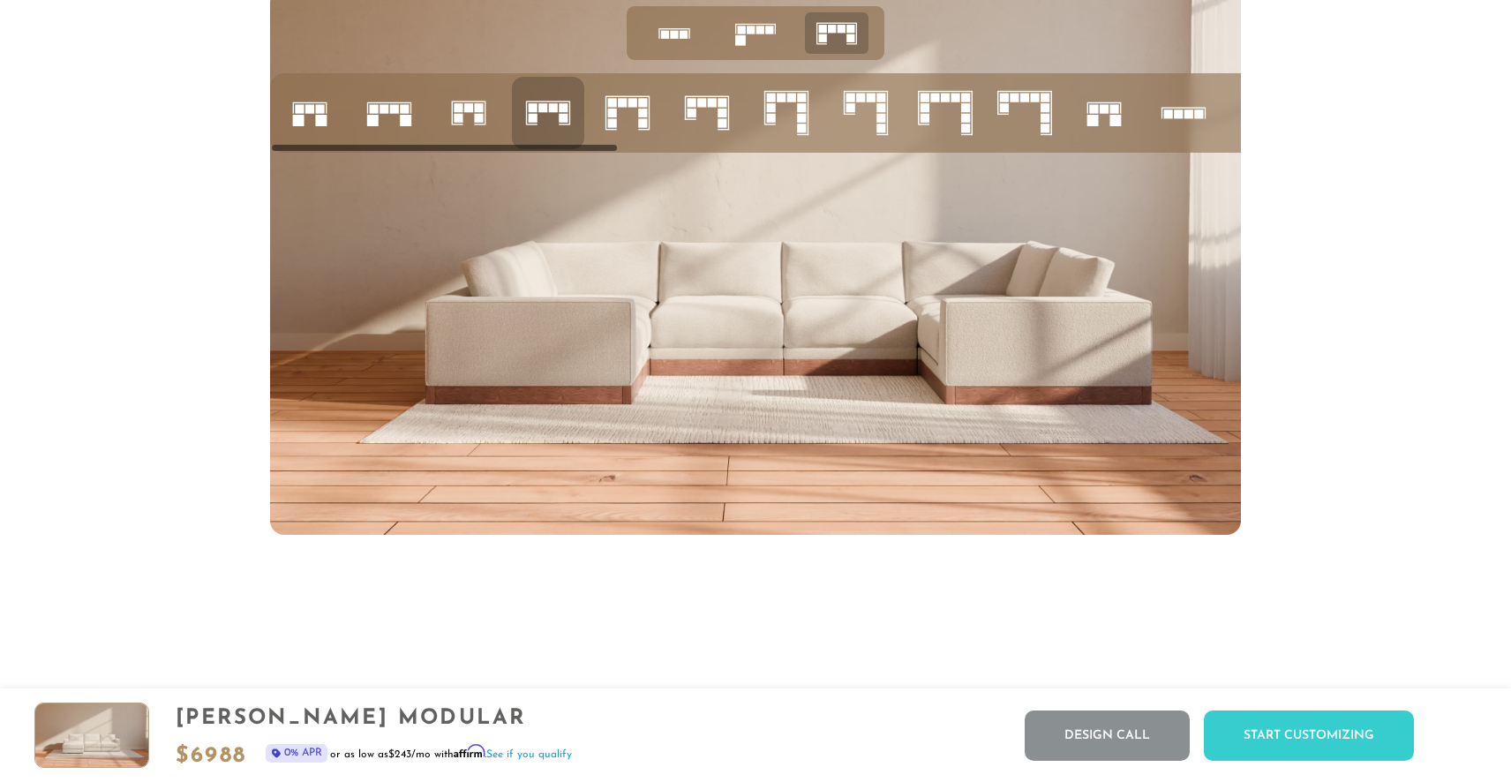
click at [566, 122] on rect at bounding box center [563, 118] width 9 height 9
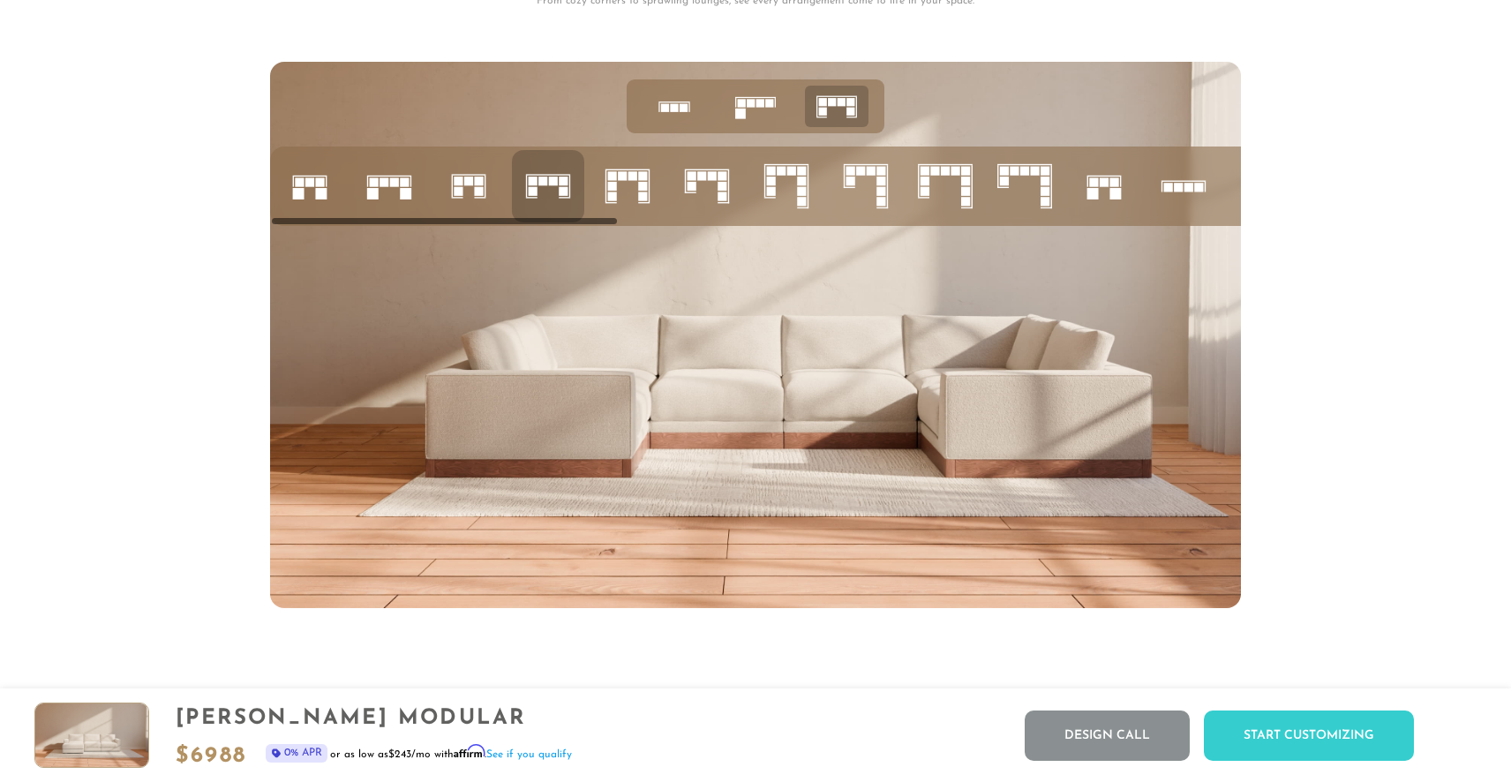
scroll to position [7295, 0]
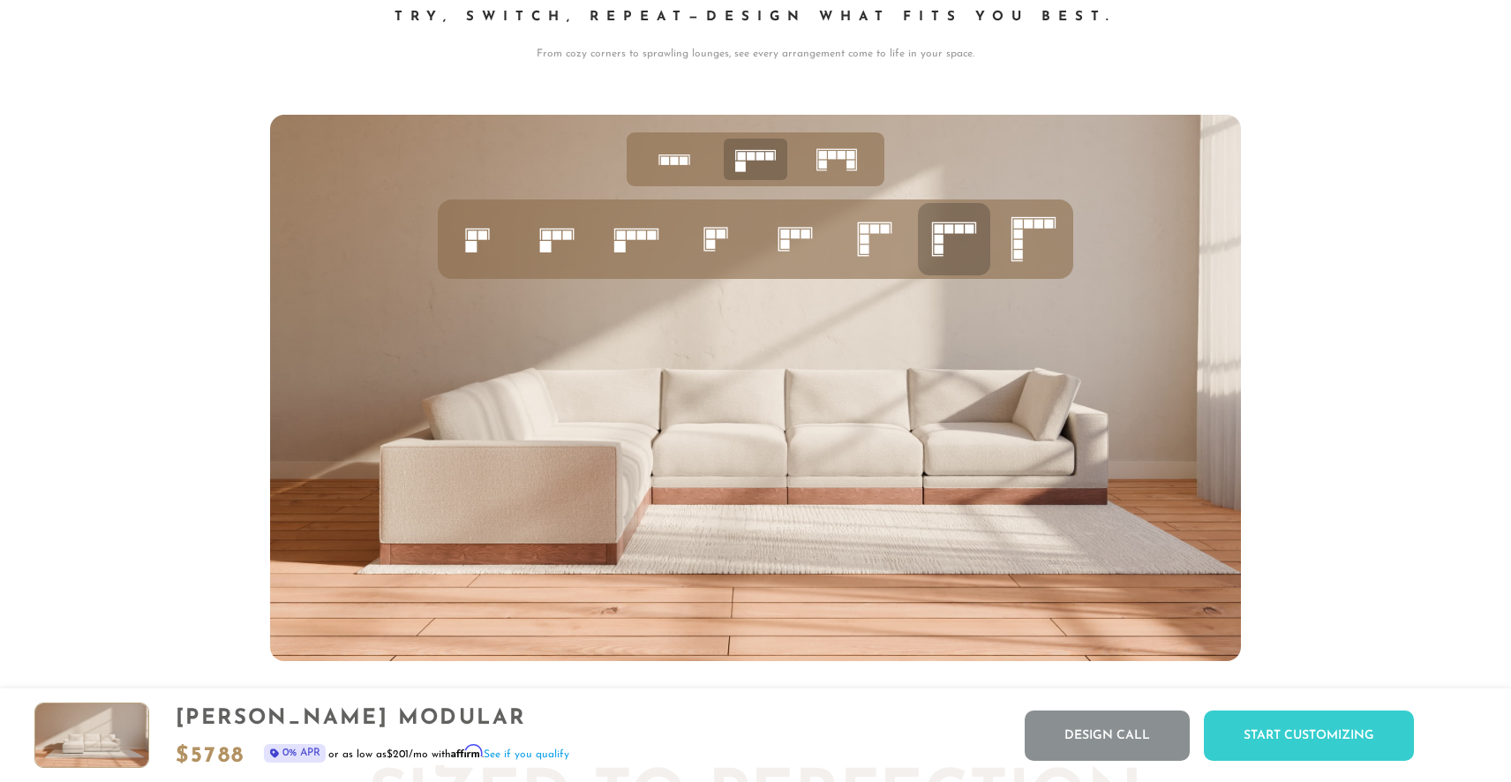
scroll to position [7063, 0]
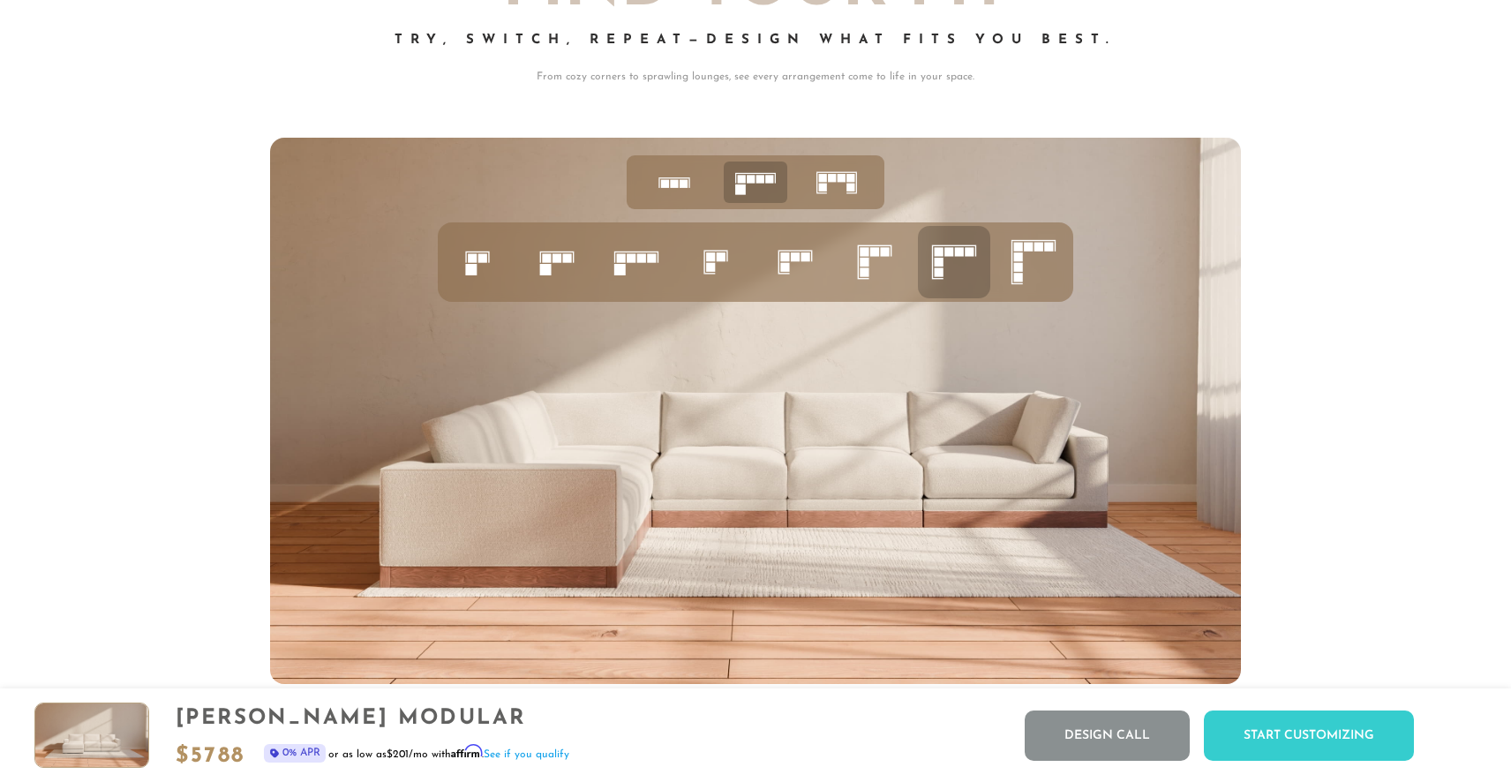
click at [882, 260] on icon at bounding box center [875, 262] width 60 height 60
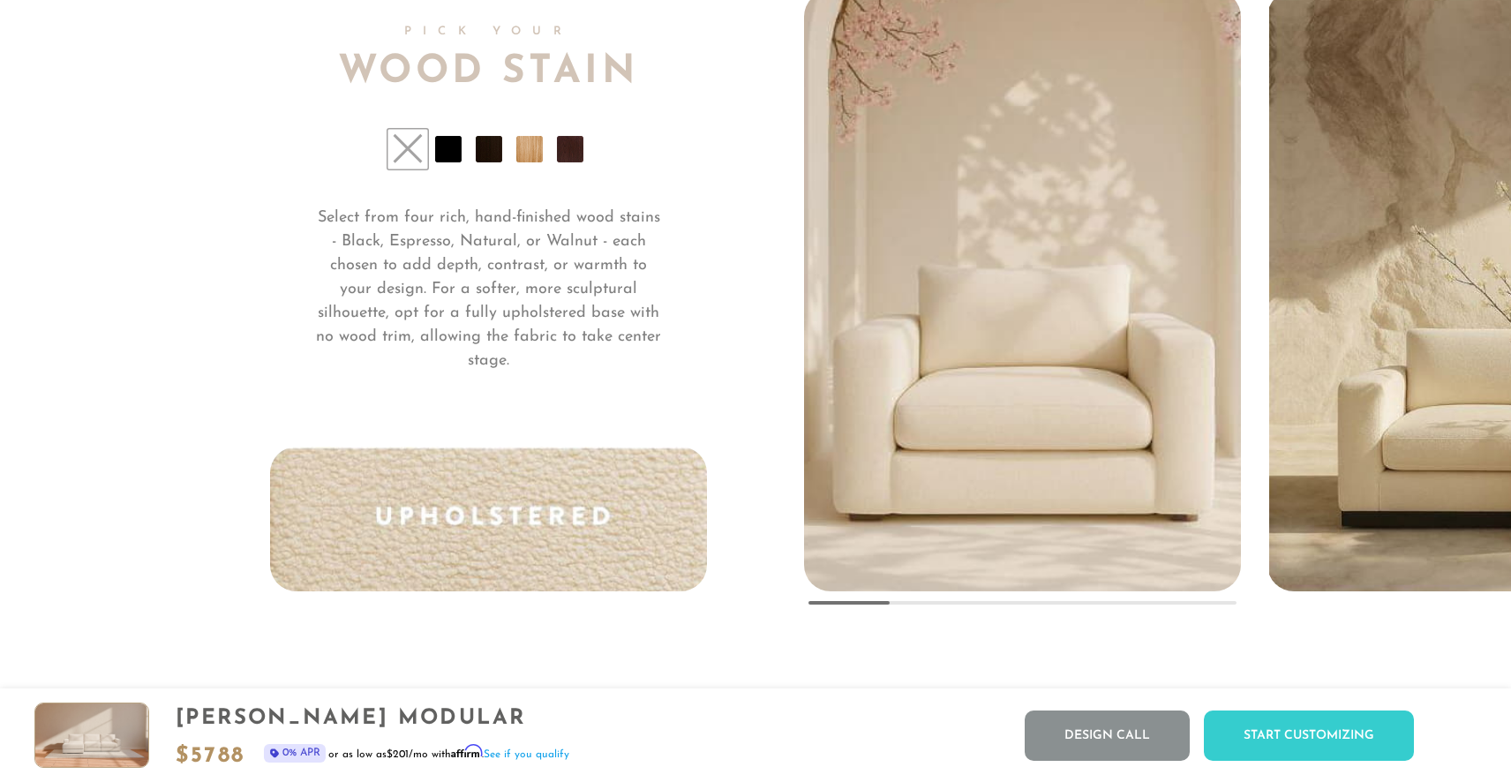
scroll to position [13343, 0]
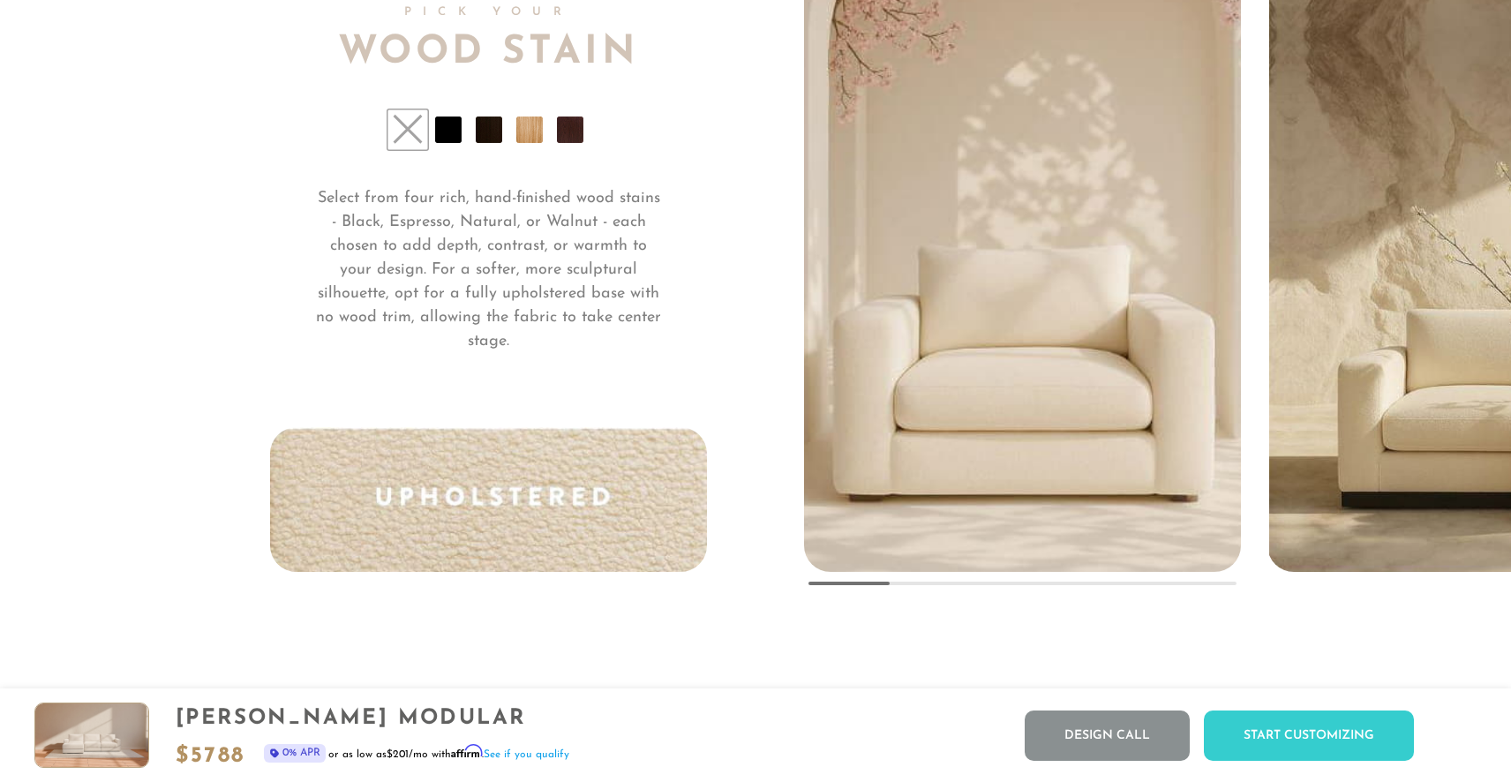
click at [528, 124] on li at bounding box center [529, 130] width 26 height 26
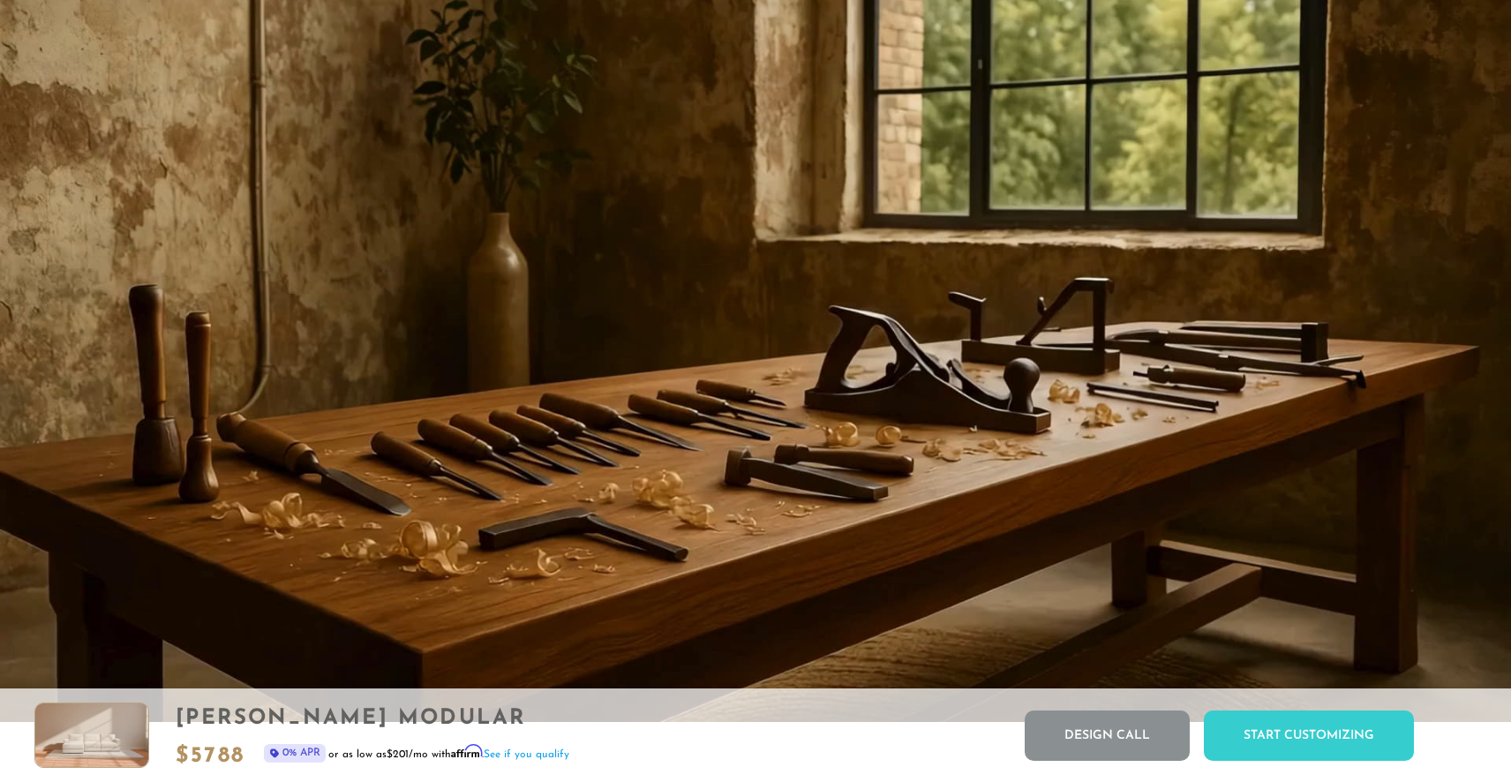
scroll to position [15335, 0]
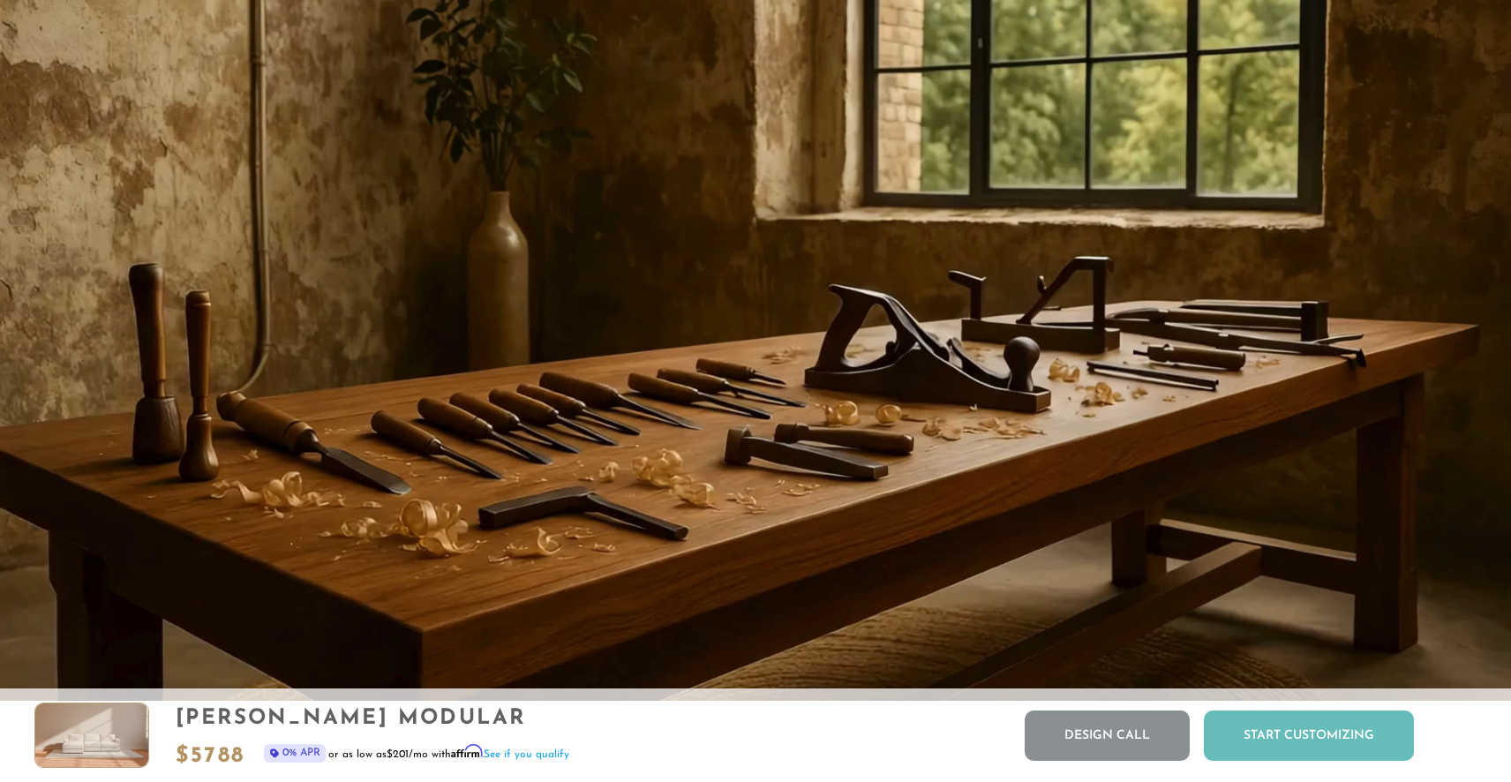
click at [1275, 727] on div "Start Customizing" at bounding box center [1309, 736] width 210 height 50
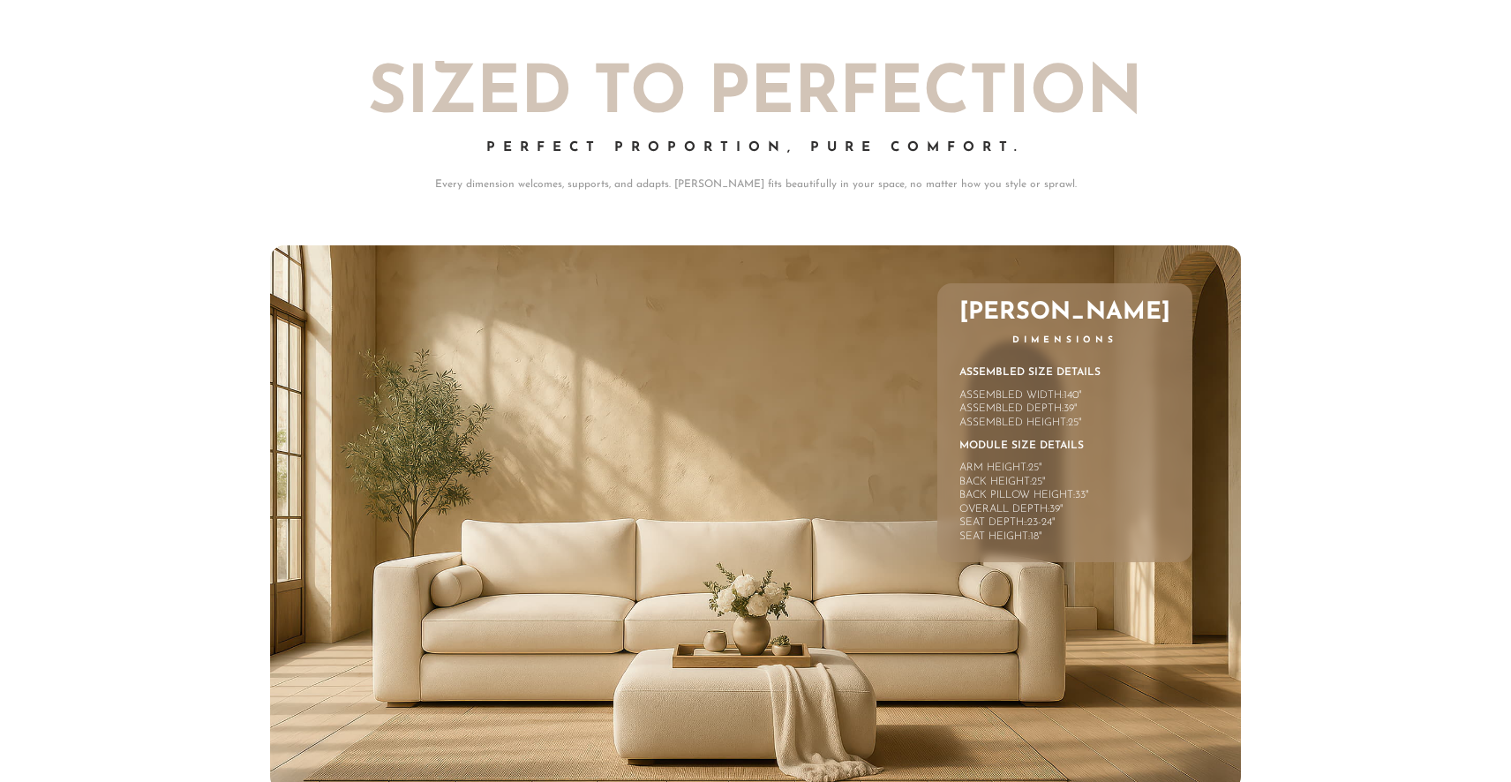
scroll to position [0, 0]
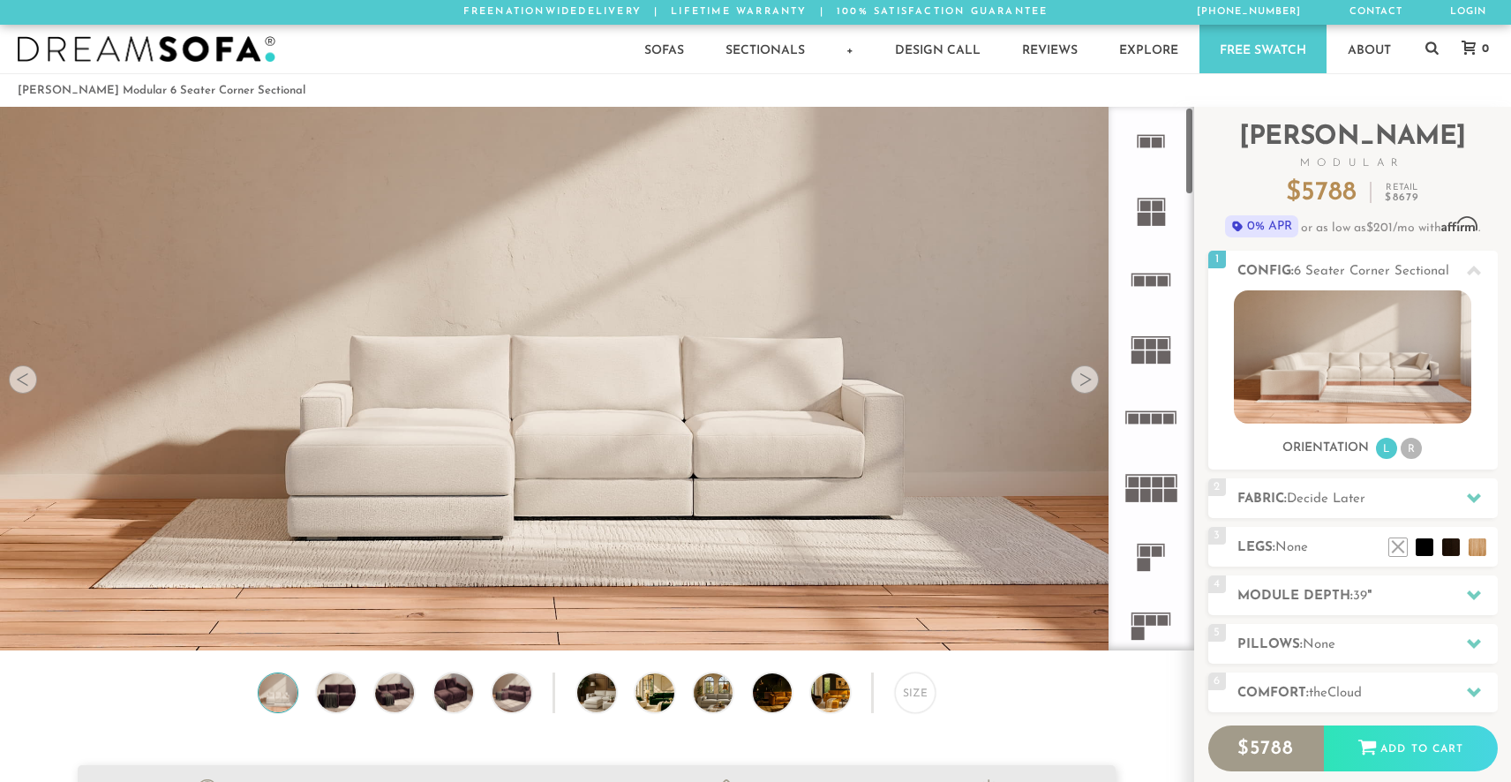
click at [1081, 367] on div at bounding box center [1085, 379] width 28 height 28
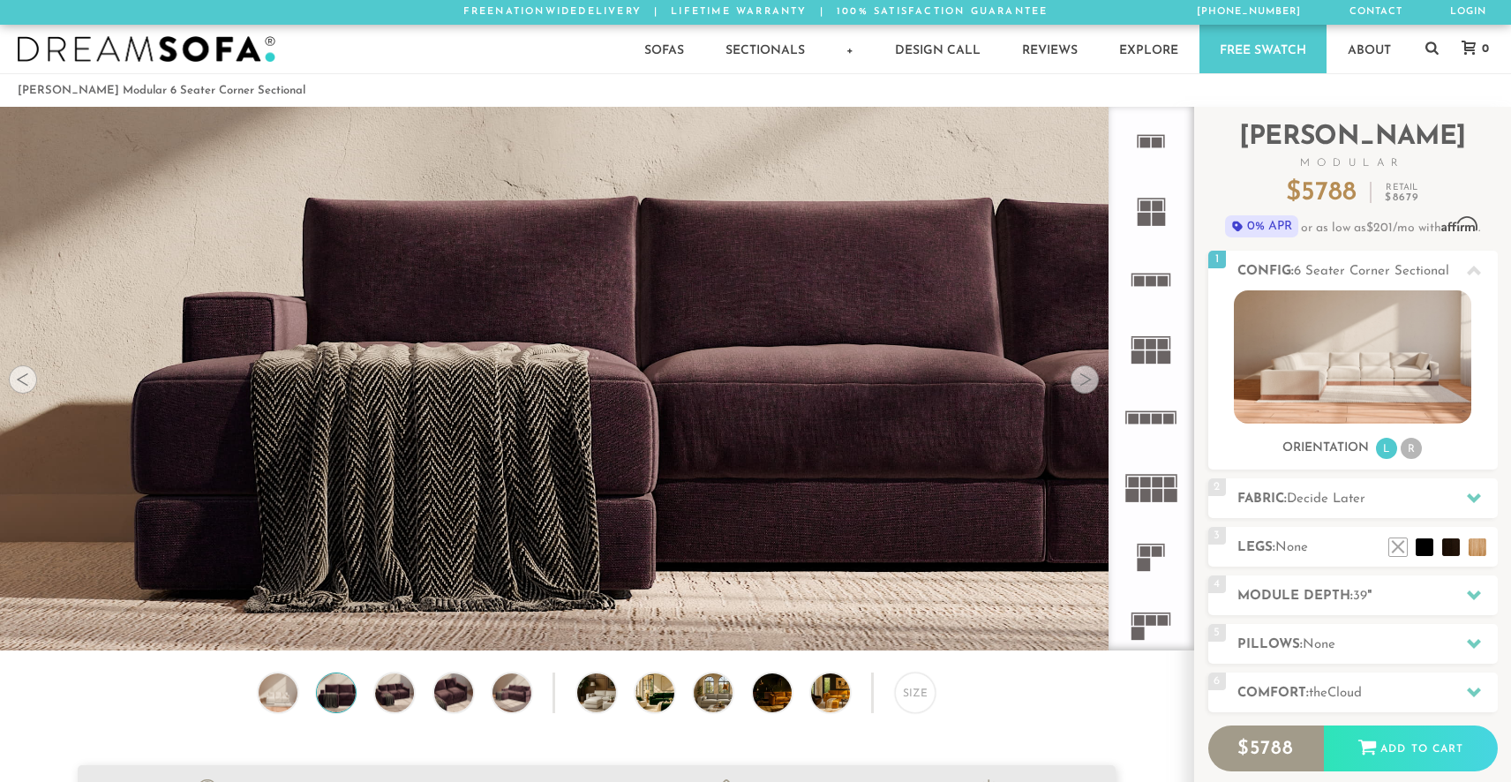
click at [1081, 367] on div at bounding box center [1085, 379] width 28 height 28
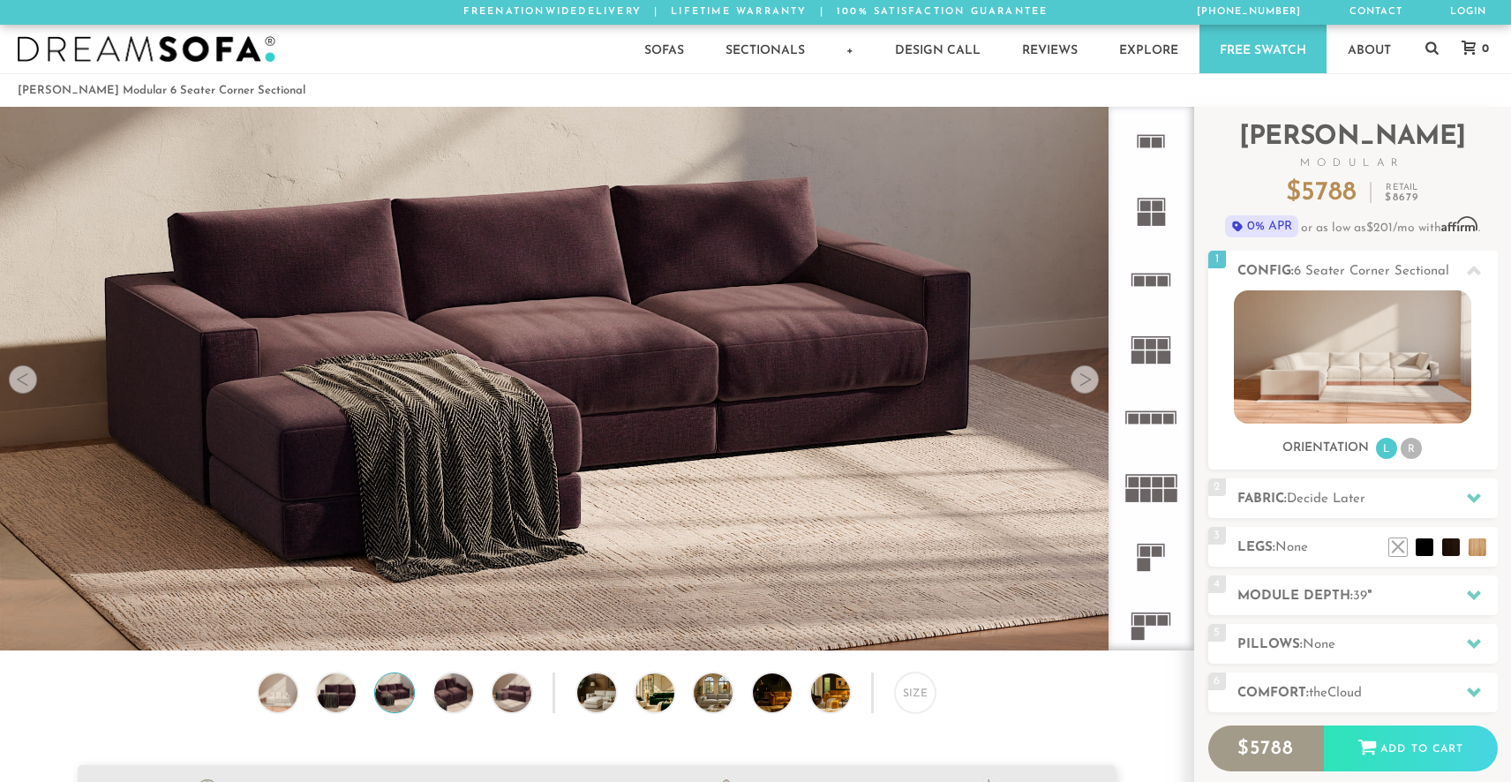
click at [1081, 367] on div at bounding box center [1085, 379] width 28 height 28
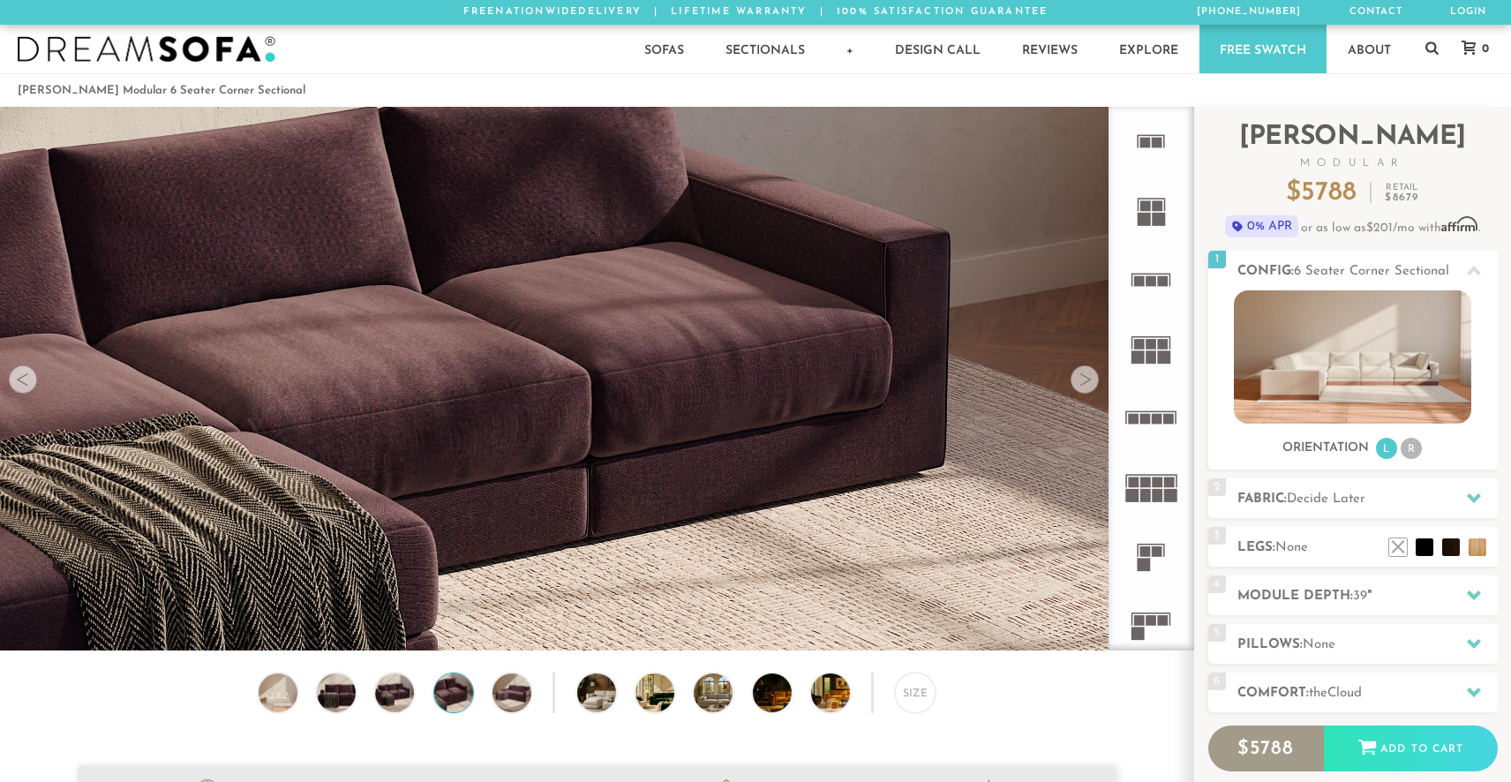
click at [1081, 367] on div at bounding box center [1085, 379] width 28 height 28
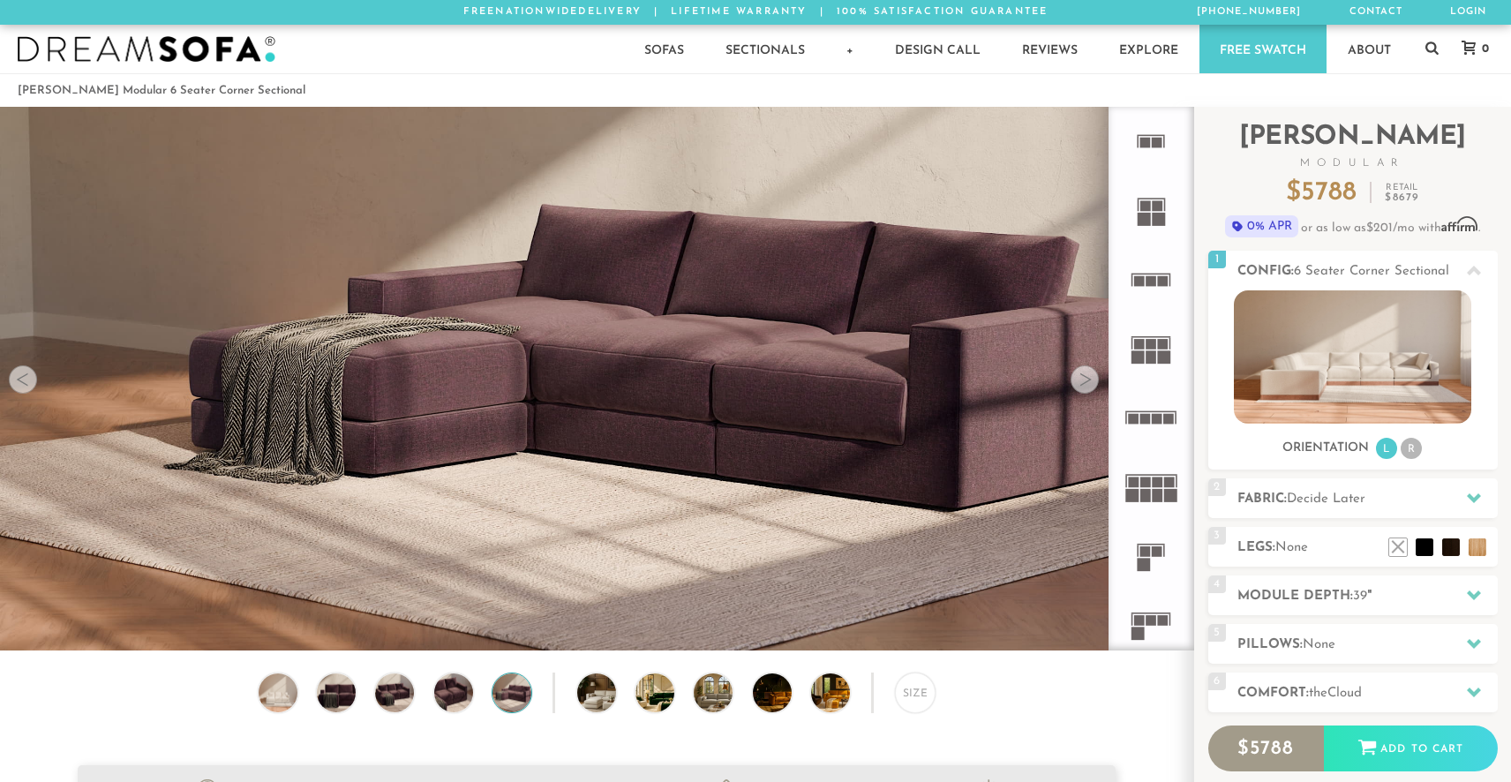
click at [1081, 367] on div at bounding box center [1085, 379] width 28 height 28
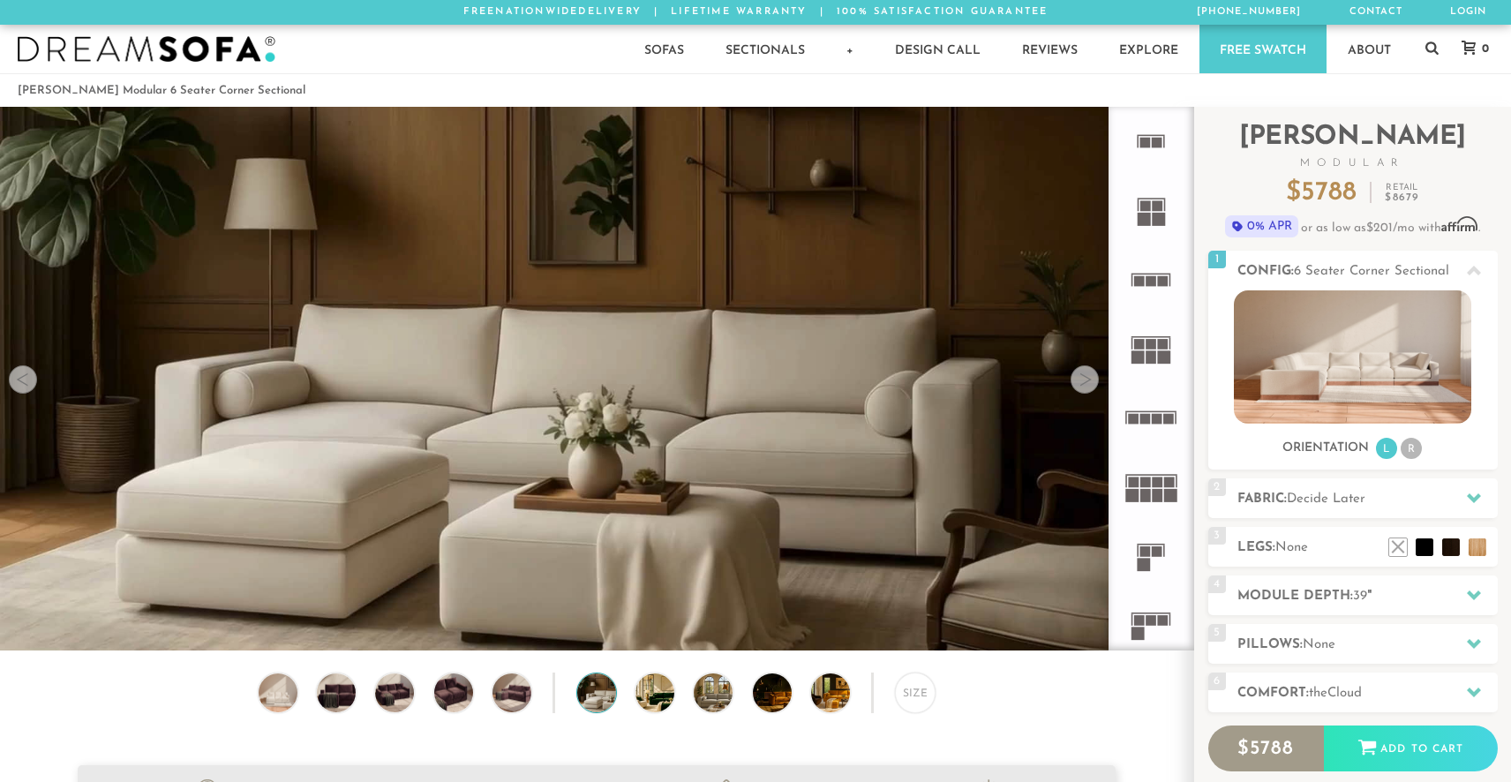
click at [1081, 367] on div at bounding box center [1085, 379] width 28 height 28
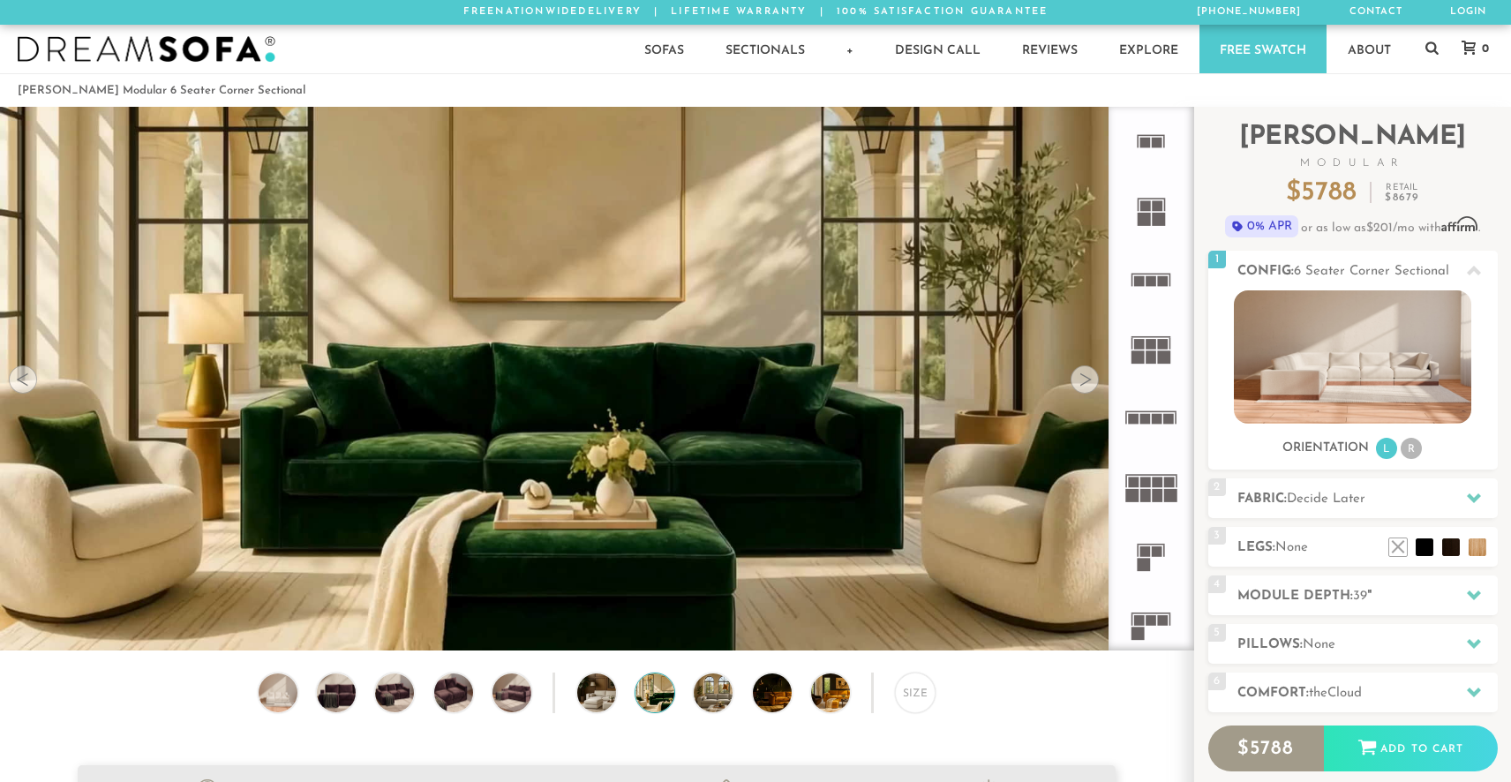
click at [1081, 367] on div at bounding box center [1085, 379] width 28 height 28
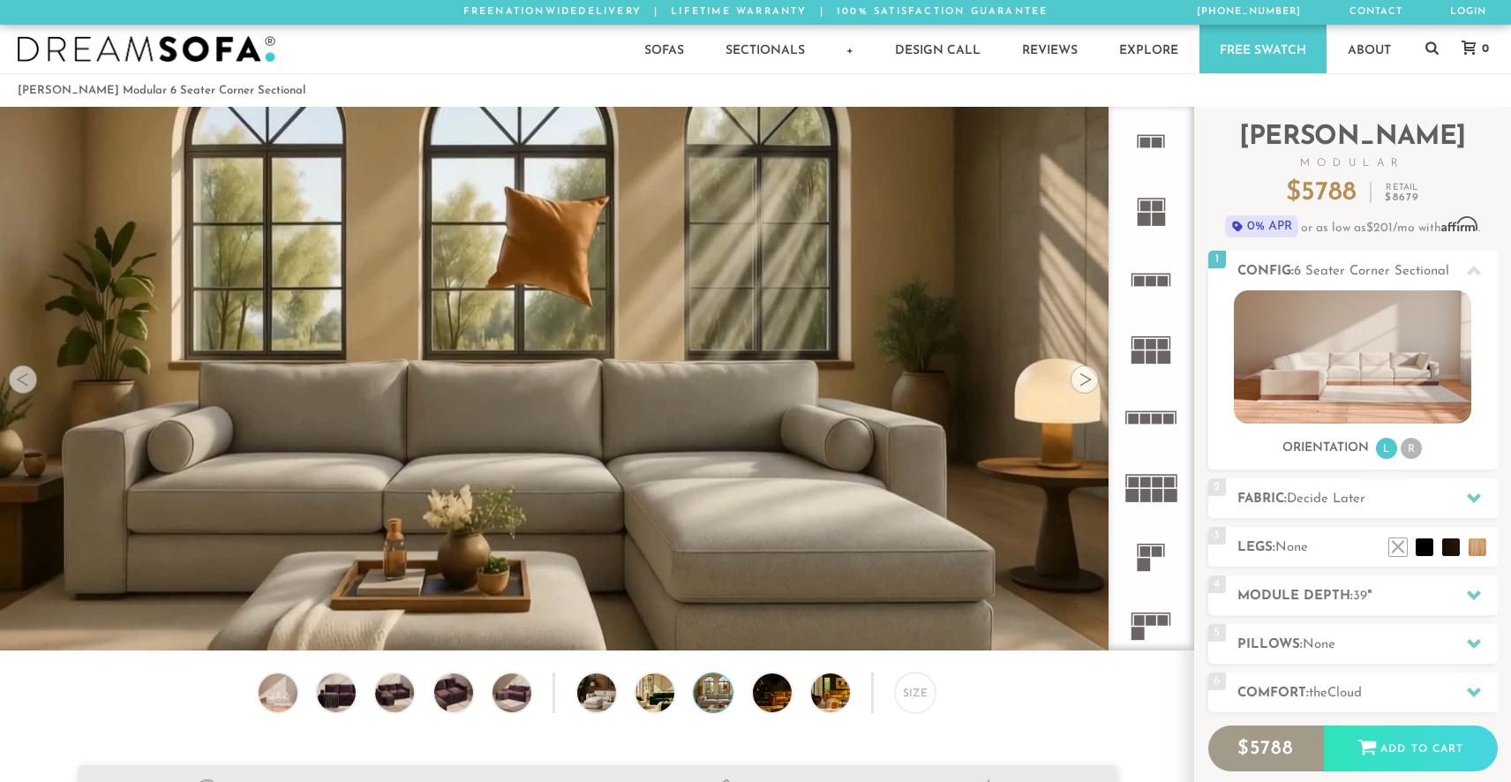
click at [1081, 367] on div at bounding box center [1085, 379] width 28 height 28
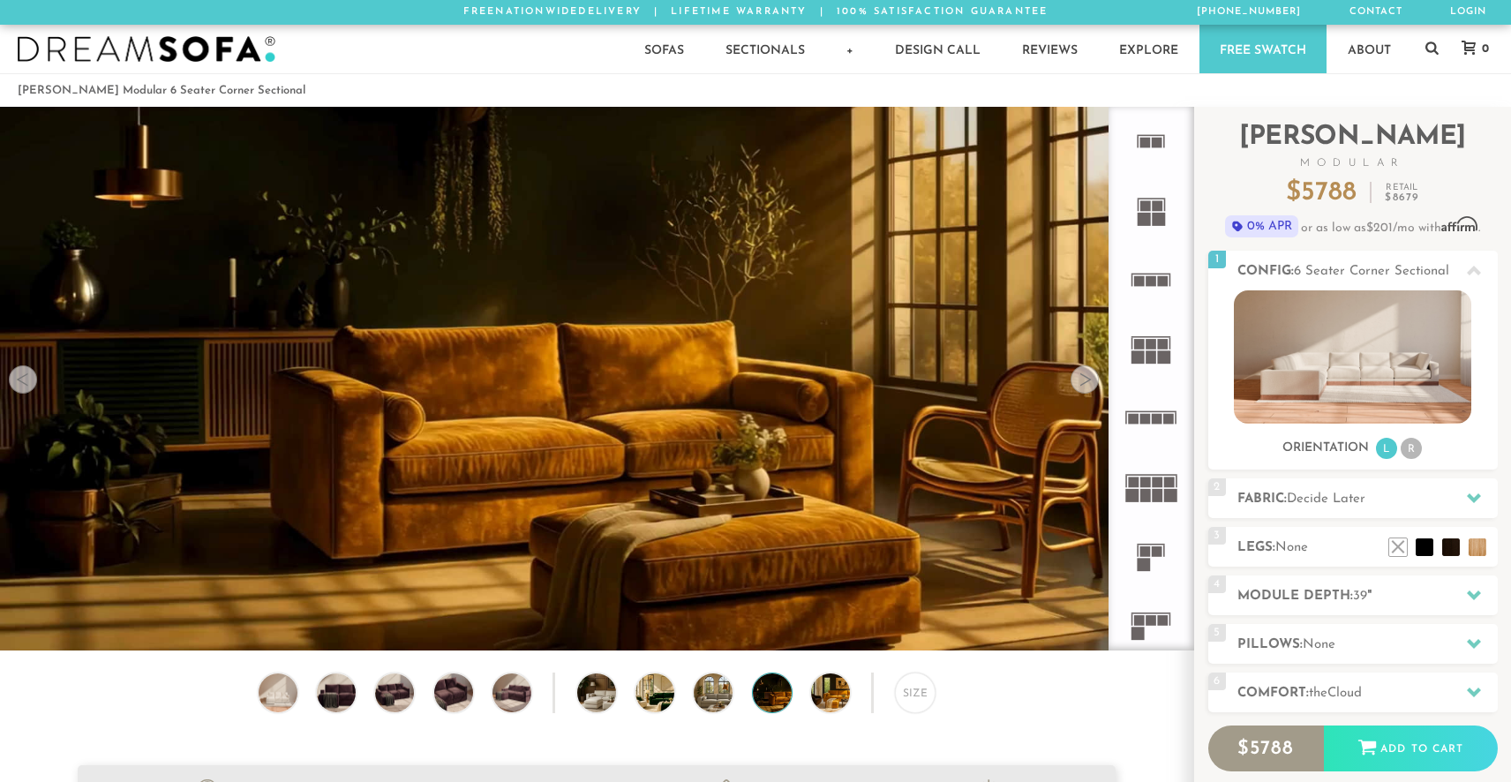
click at [1081, 367] on div at bounding box center [1085, 379] width 28 height 28
